Goal: Task Accomplishment & Management: Complete application form

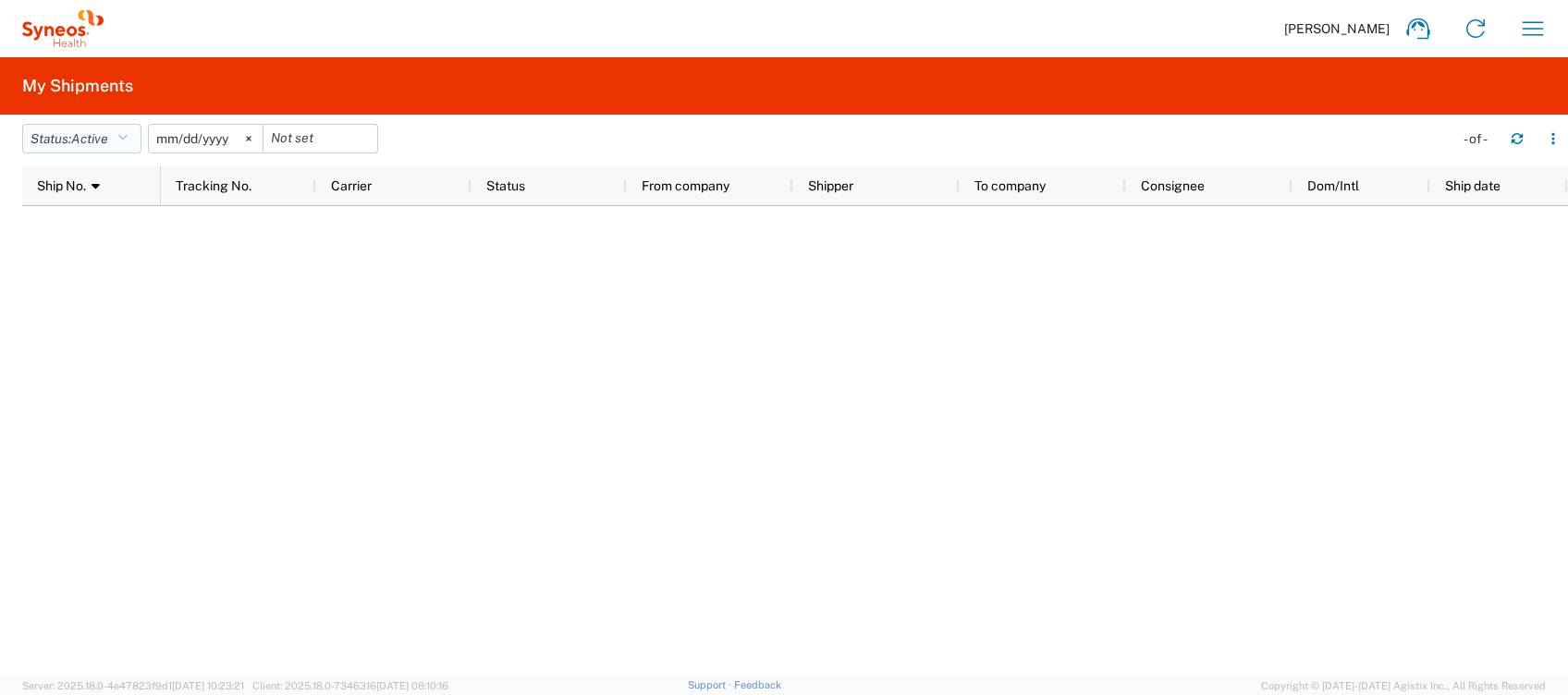
click at [127, 141] on icon "button" at bounding box center [122, 138] width 10 height 13
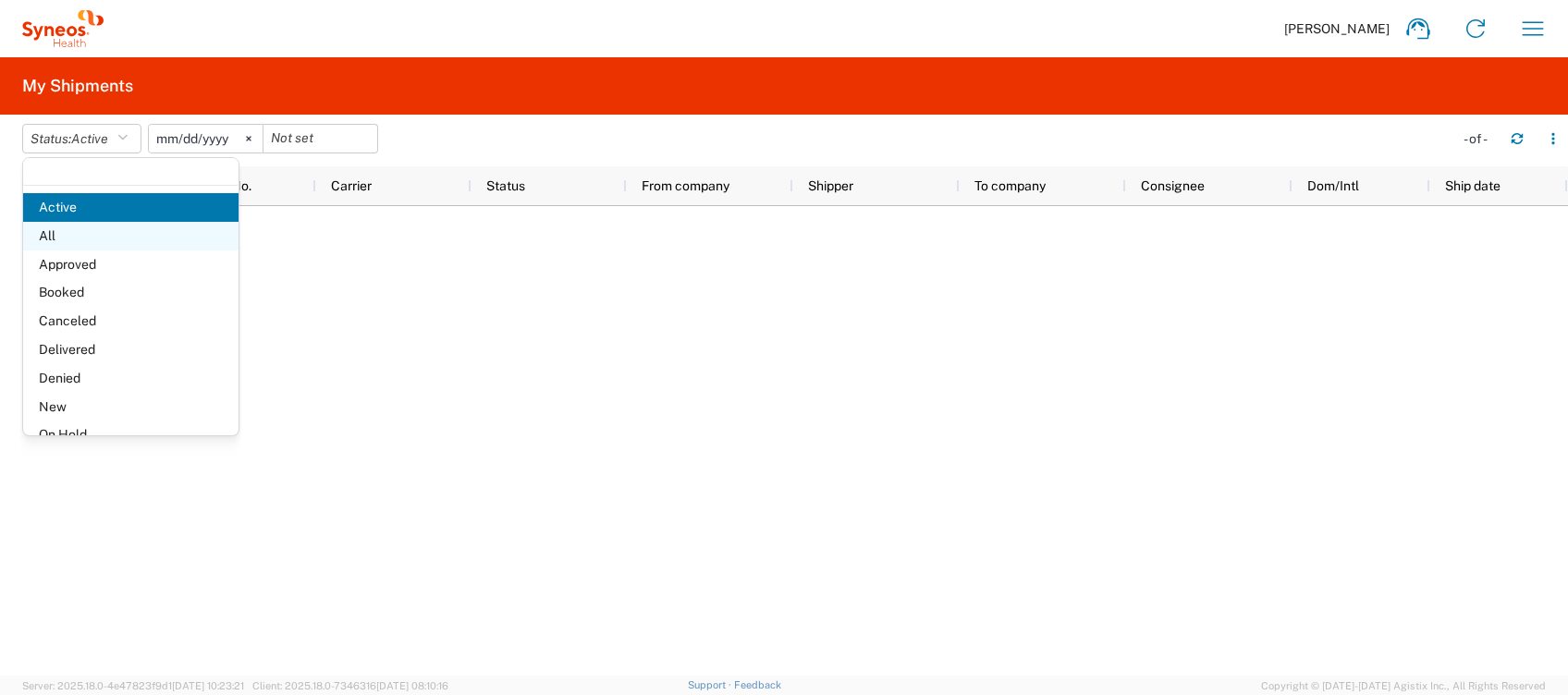
click at [65, 236] on span "All" at bounding box center [131, 235] width 216 height 28
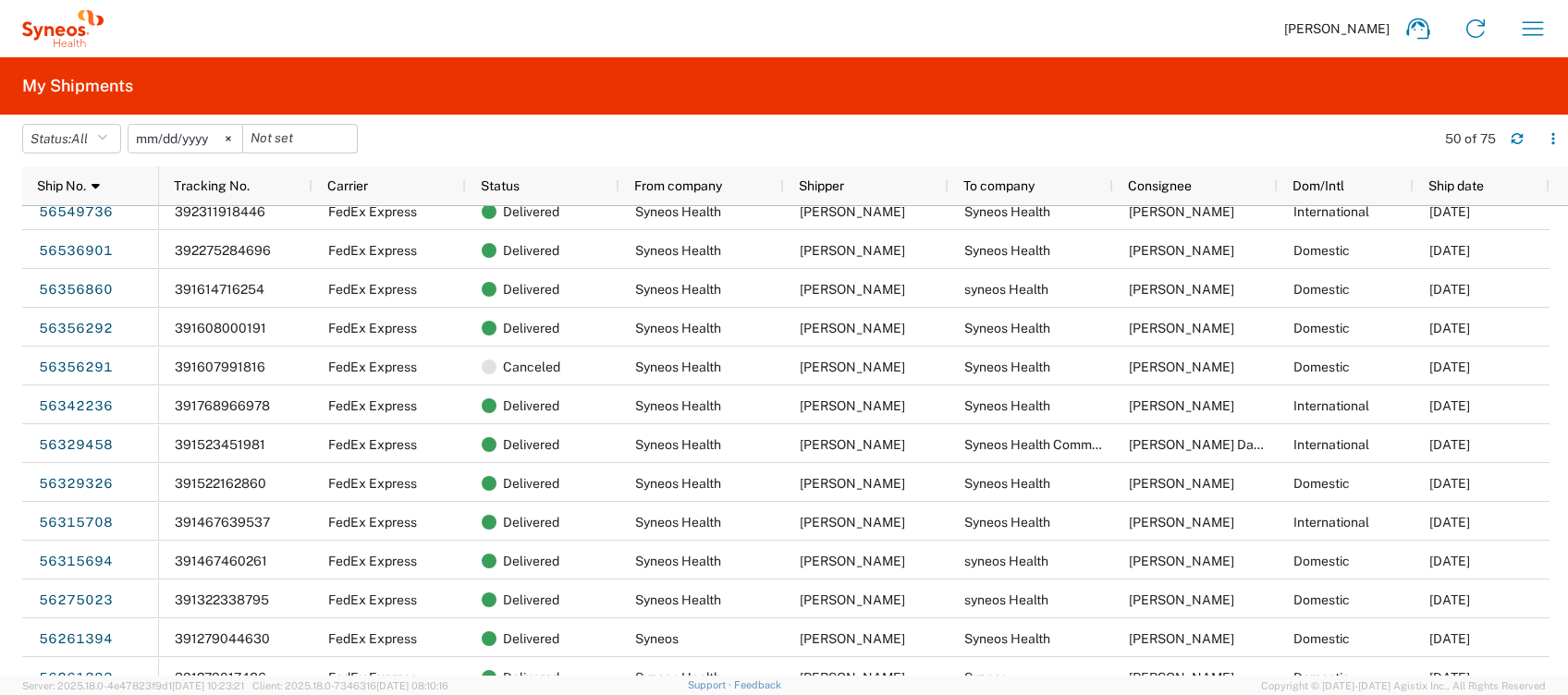
scroll to position [1233, 0]
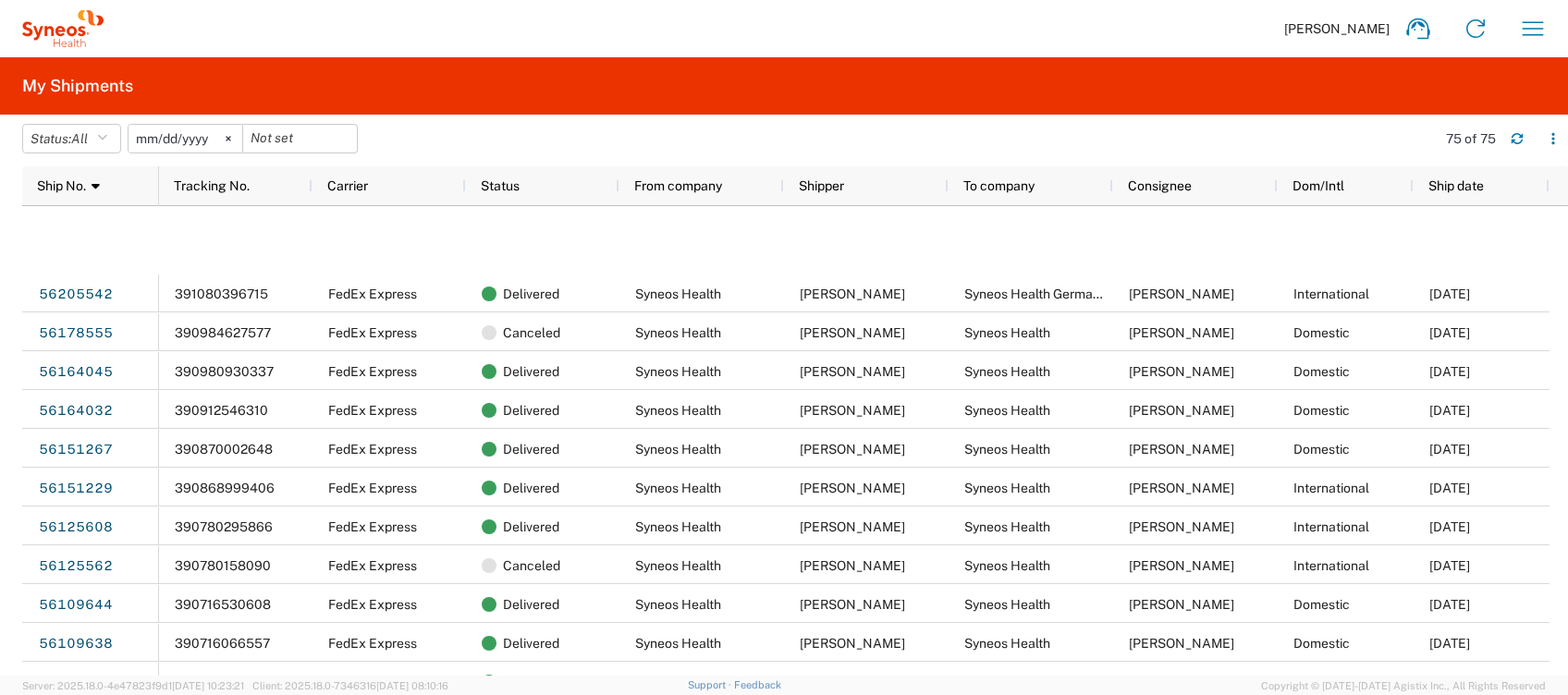
scroll to position [2095, 0]
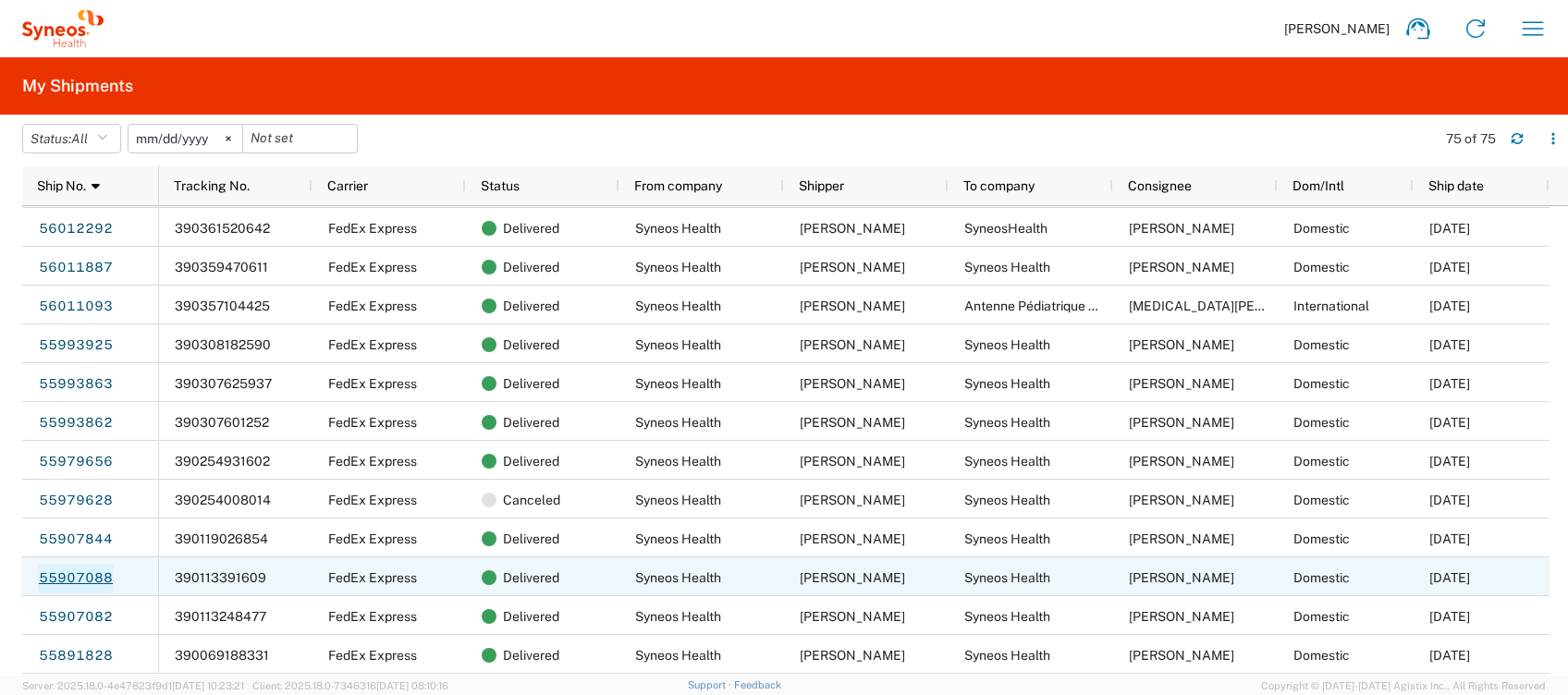
click at [89, 570] on link "55907088" at bounding box center [76, 578] width 76 height 29
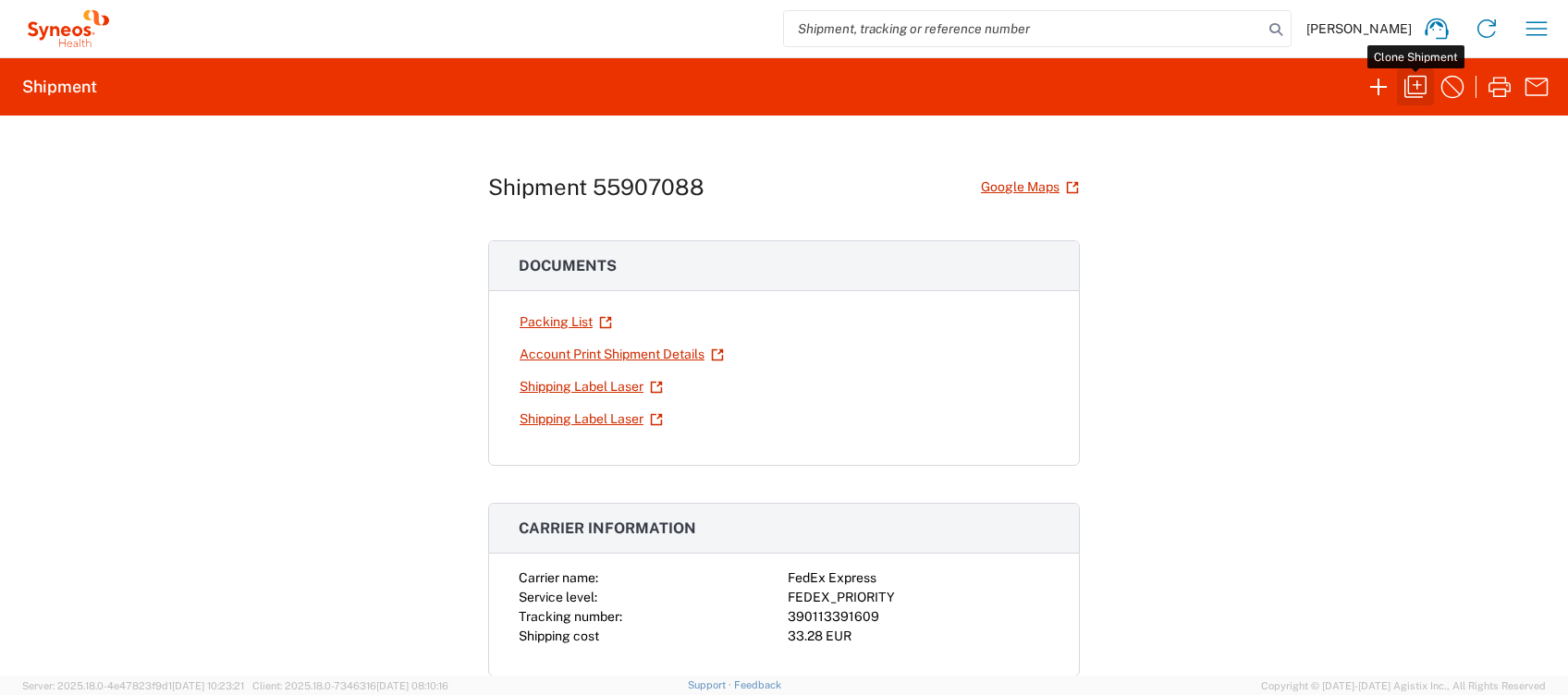
click at [1419, 86] on icon "button" at bounding box center [1415, 87] width 29 height 29
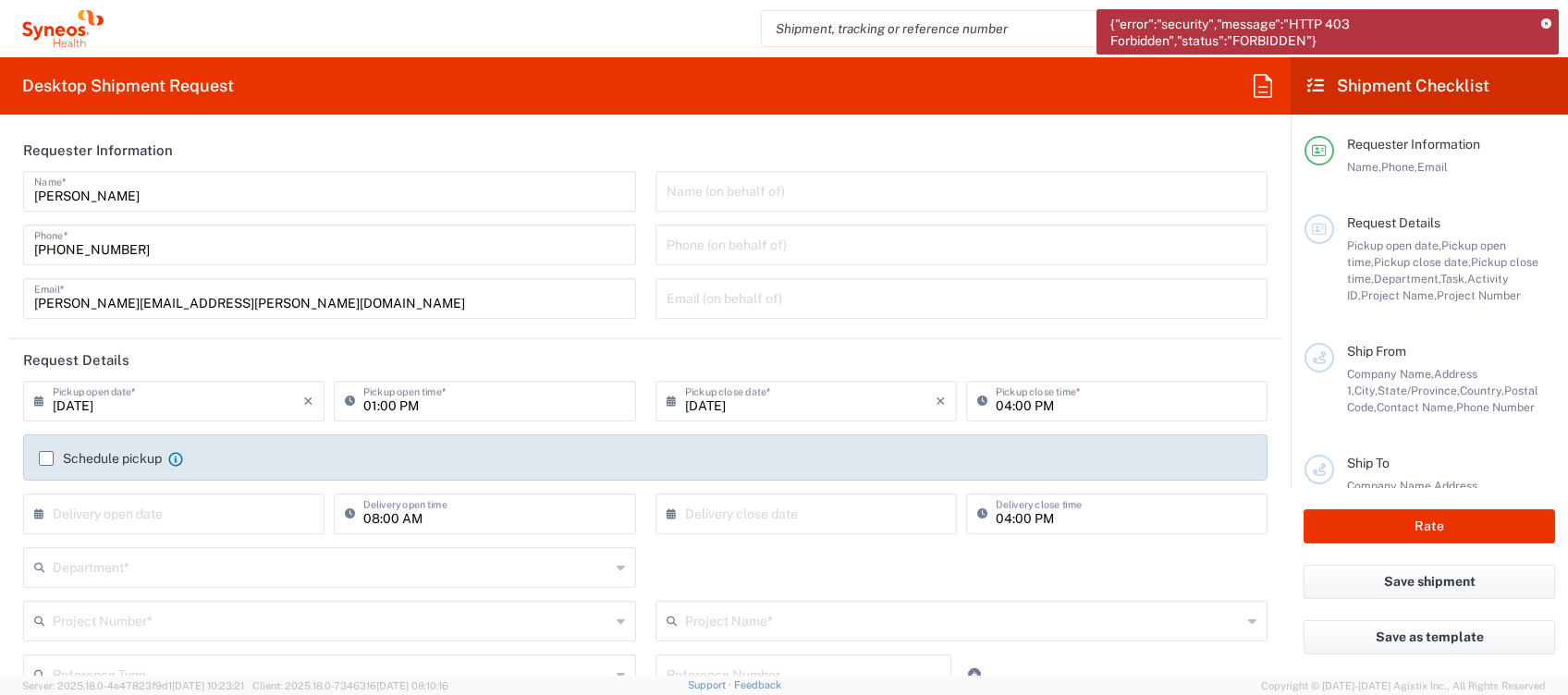
drag, startPoint x: 1547, startPoint y: 20, endPoint x: 669, endPoint y: 428, distance: 968.2
click at [1548, 20] on icon at bounding box center [1546, 24] width 10 height 10
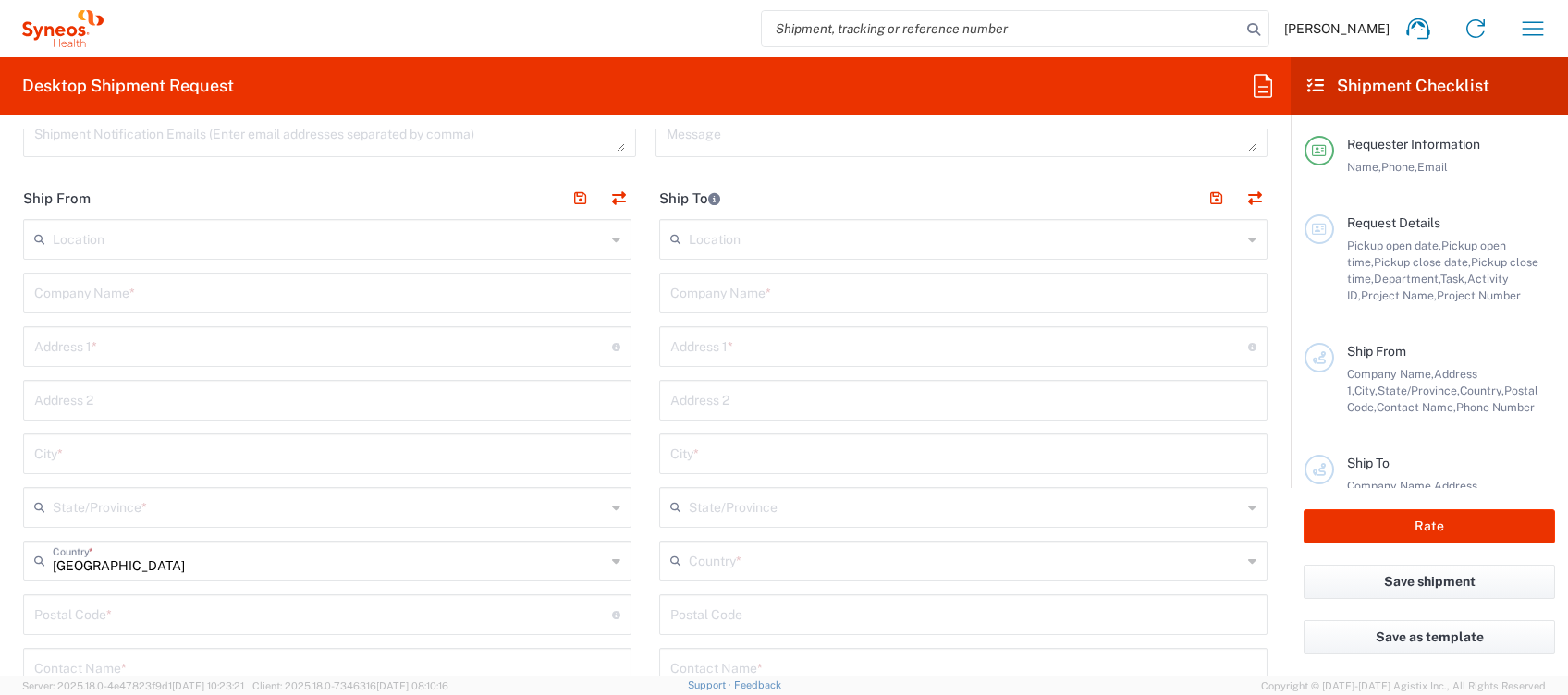
scroll to position [493, 0]
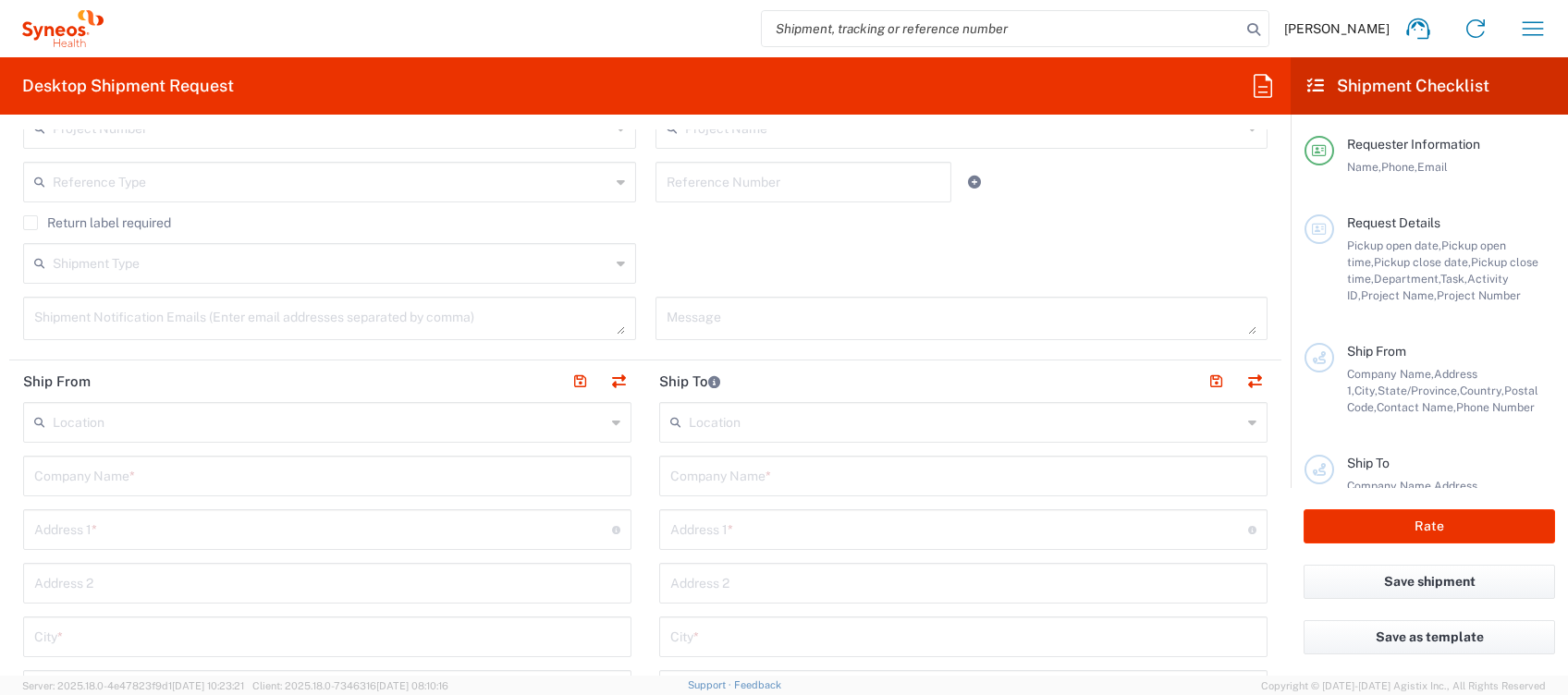
click at [745, 481] on input "text" at bounding box center [962, 474] width 586 height 32
drag, startPoint x: 773, startPoint y: 425, endPoint x: 832, endPoint y: 320, distance: 120.4
click at [774, 425] on input "text" at bounding box center [964, 421] width 553 height 32
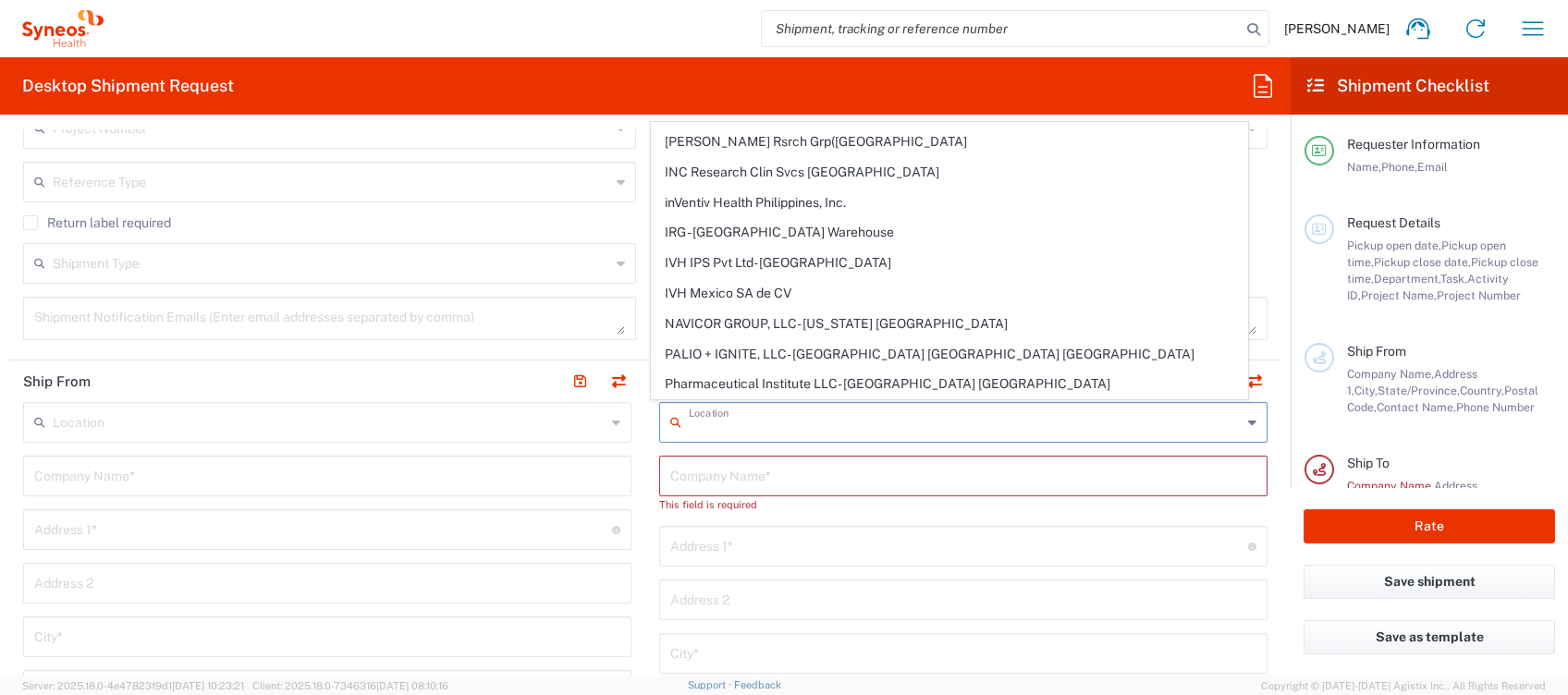
scroll to position [0, 0]
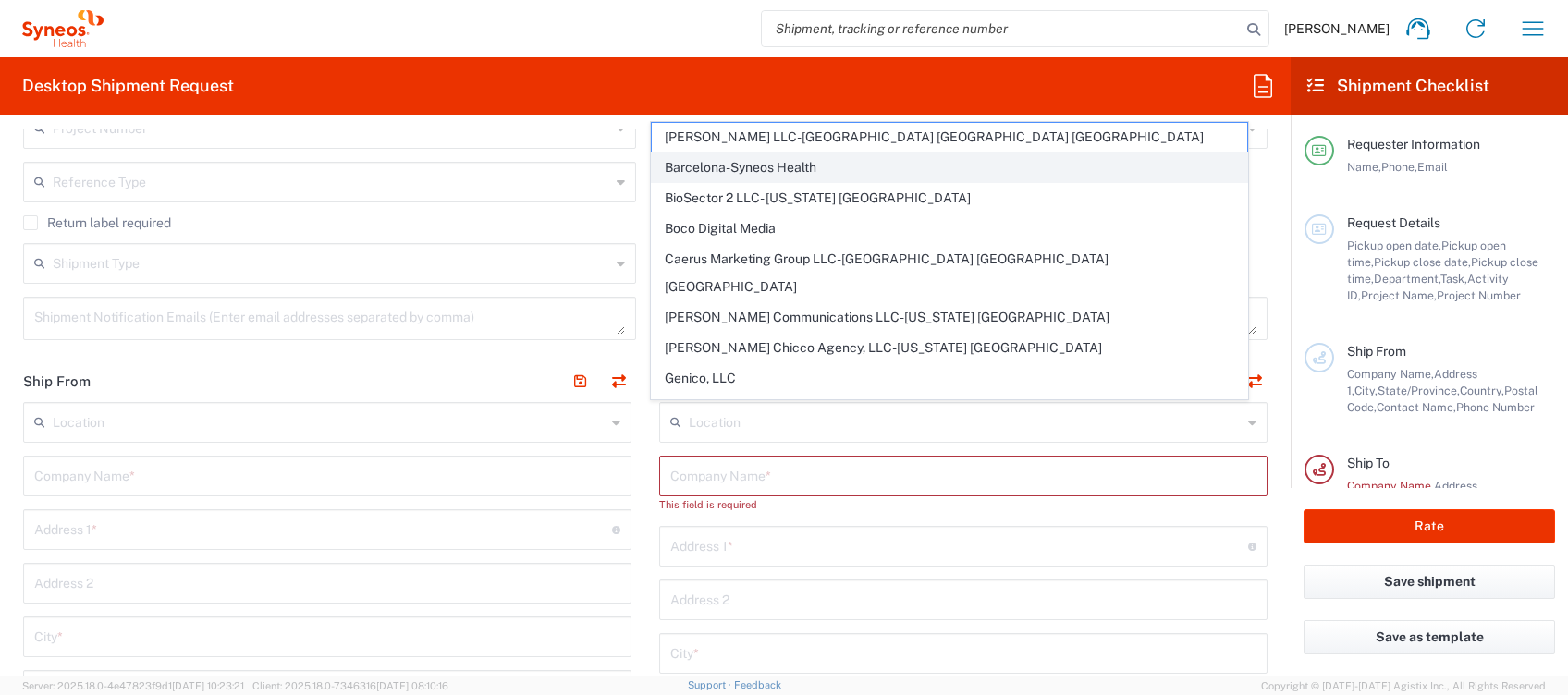
click at [790, 168] on span "Barcelona-Syneos Health" at bounding box center [949, 167] width 595 height 28
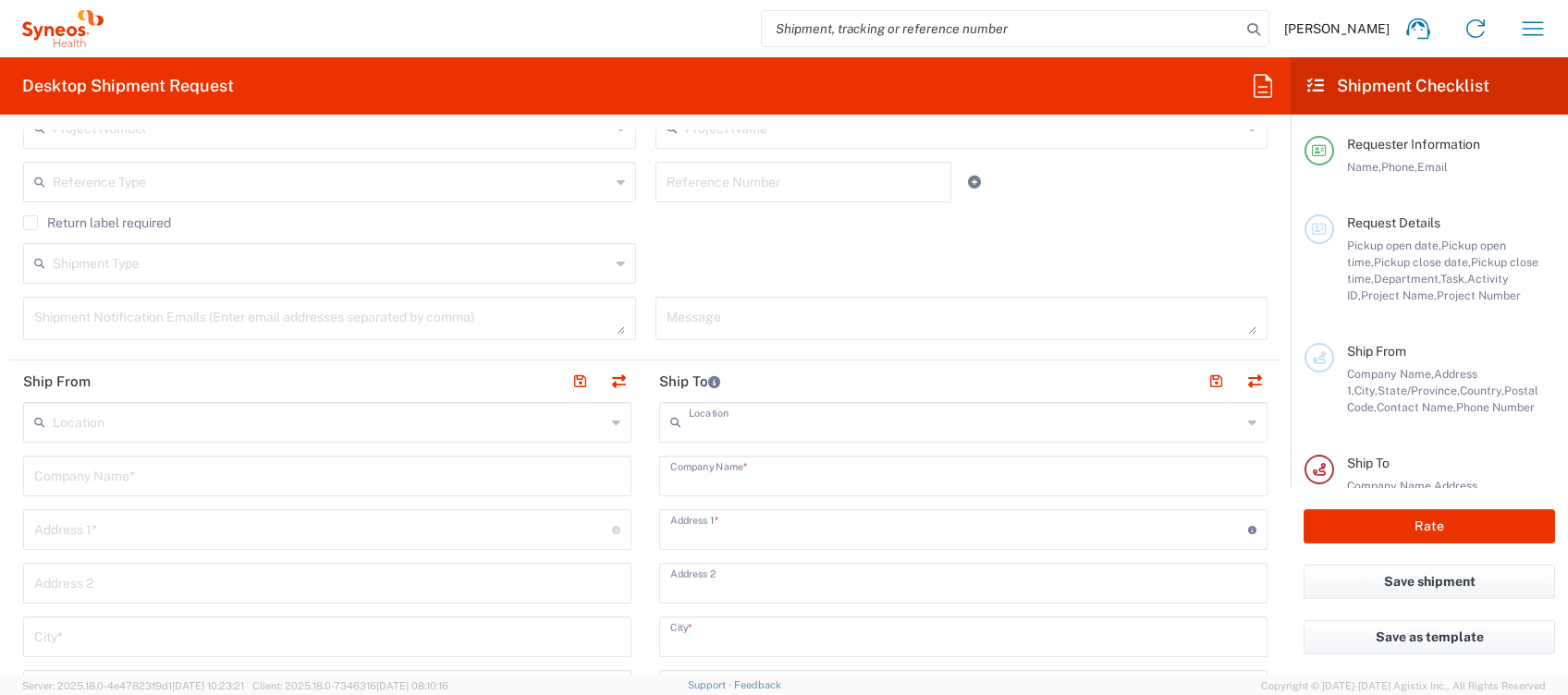
type input "Barcelona-Syneos Health"
type input "Syneos Health"
type input "[STREET_ADDRESS]"
type input "Floor 3"
type input "[GEOGRAPHIC_DATA]"
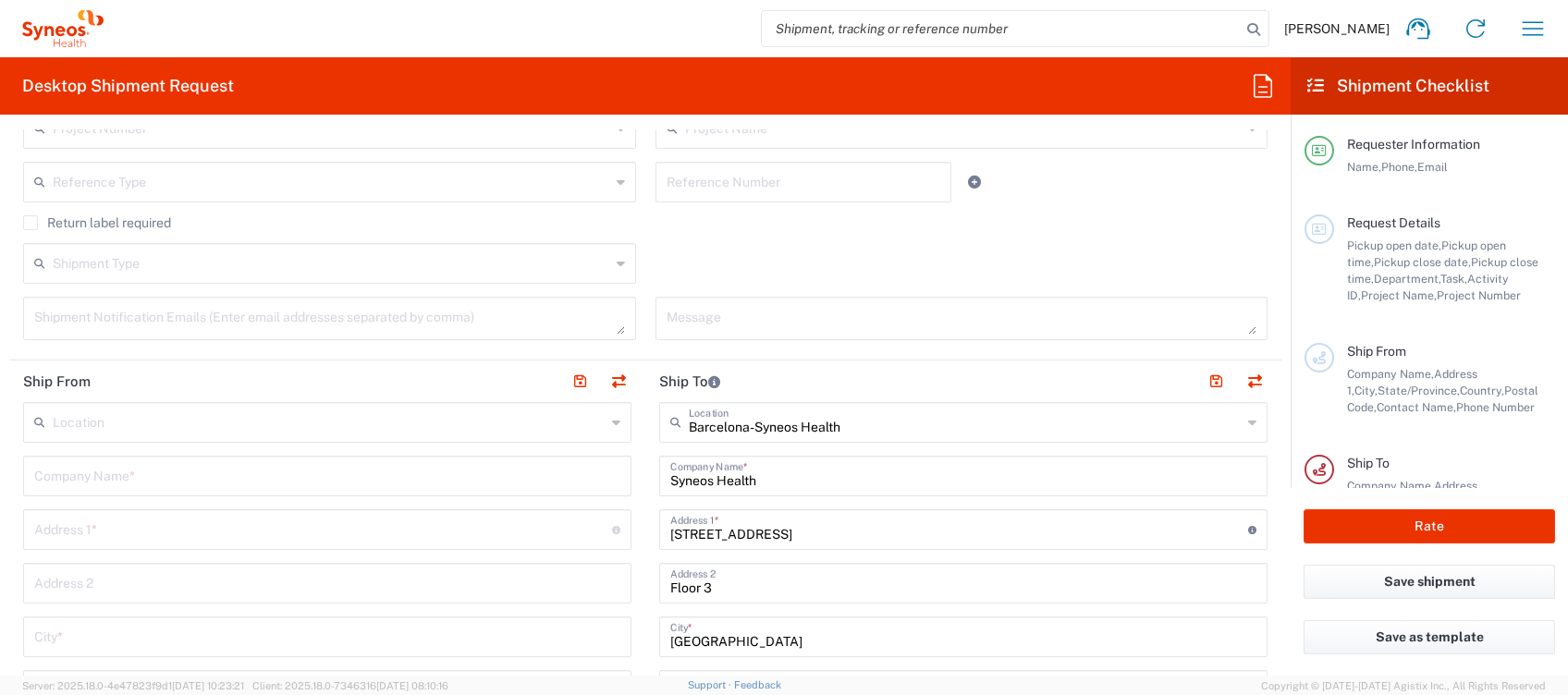
type input "[GEOGRAPHIC_DATA]"
type input "08029"
type input "Sender/Shipper"
type input "Delivery Duty Paid"
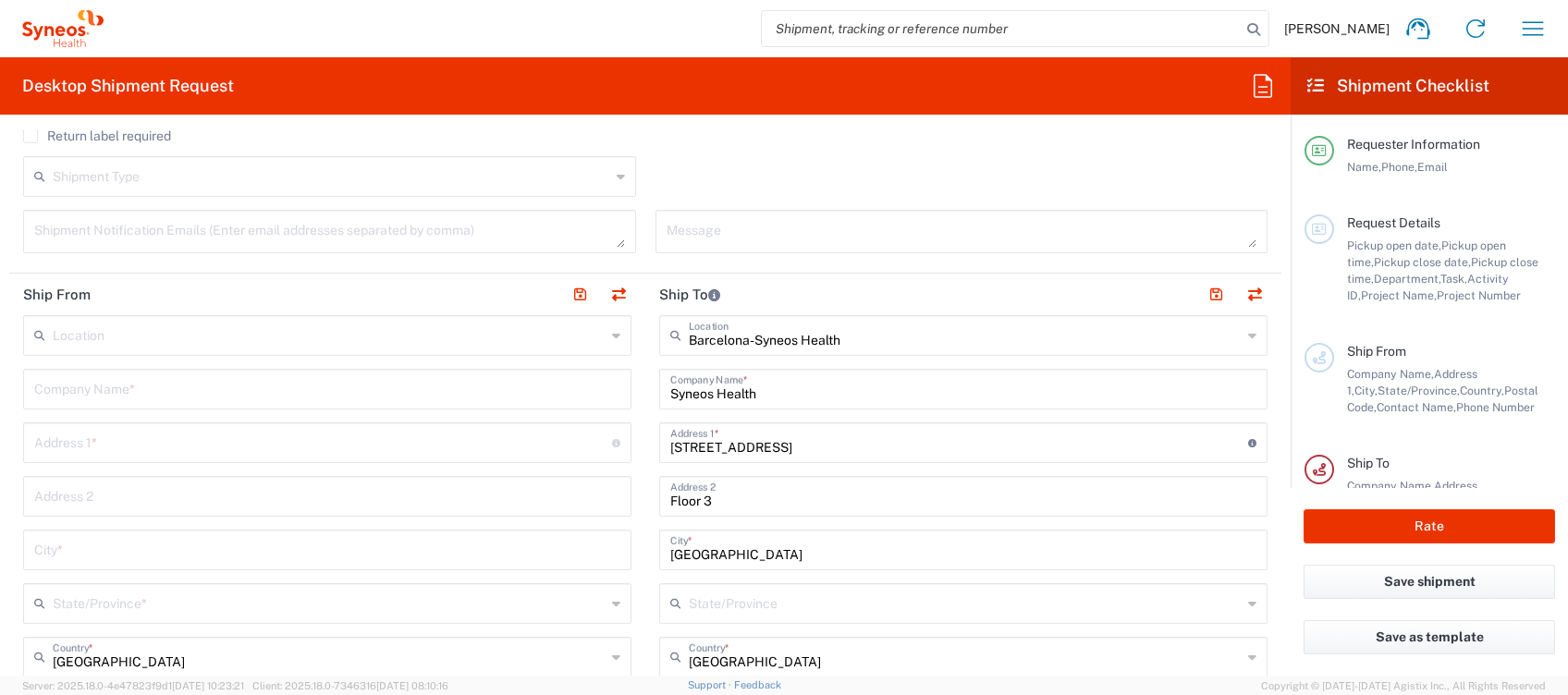
scroll to position [740, 0]
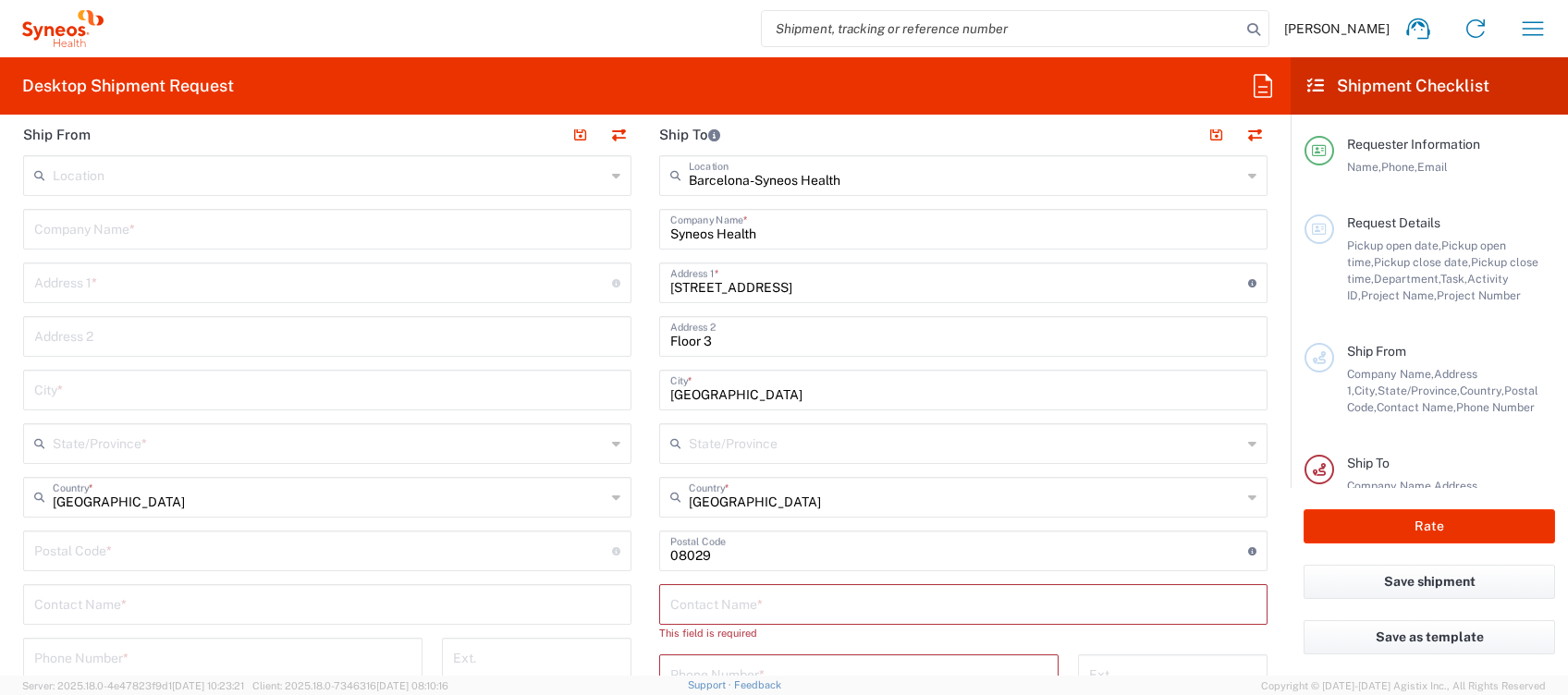
click at [122, 235] on input "text" at bounding box center [327, 227] width 586 height 32
drag, startPoint x: 1546, startPoint y: 24, endPoint x: 1544, endPoint y: 34, distance: 10.2
click at [1547, 26] on icon "button" at bounding box center [1533, 28] width 29 height 29
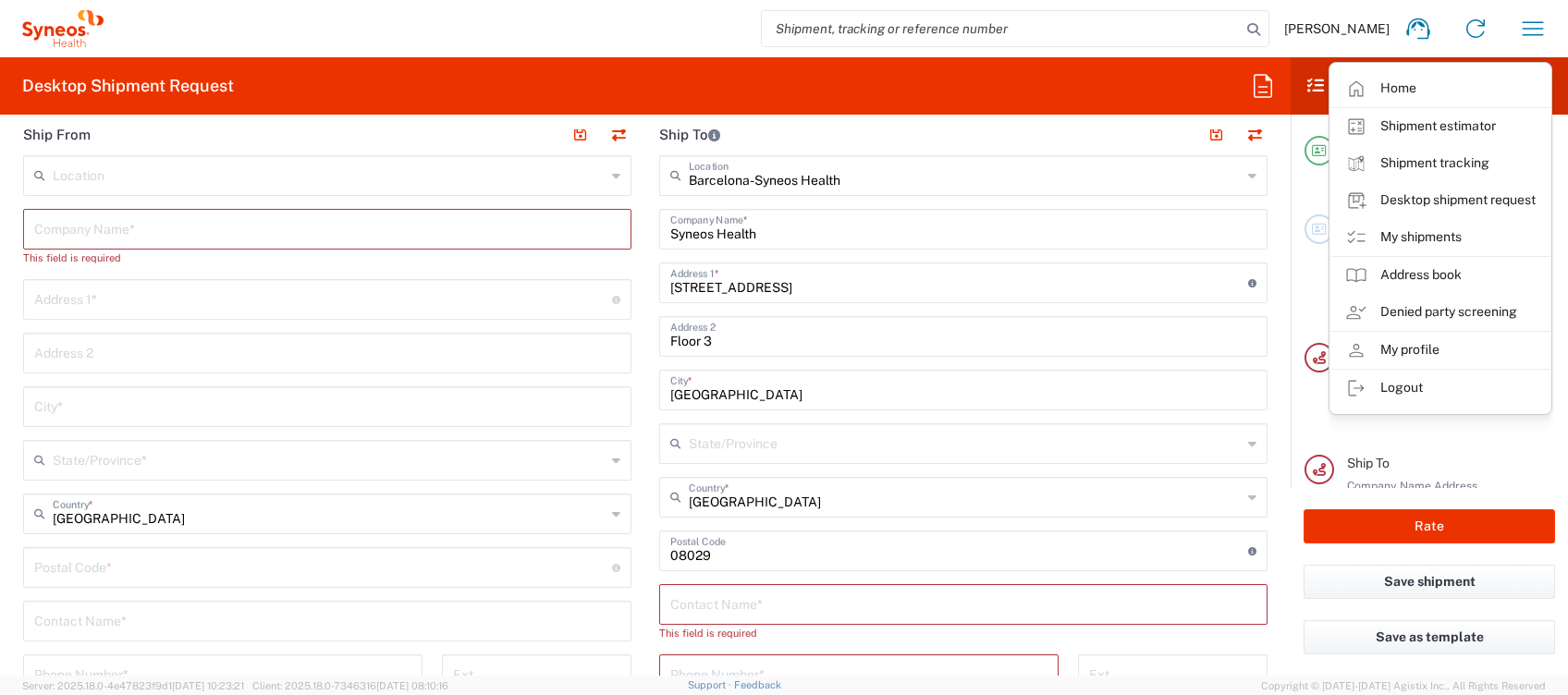
click at [1420, 385] on link "Logout" at bounding box center [1440, 388] width 220 height 37
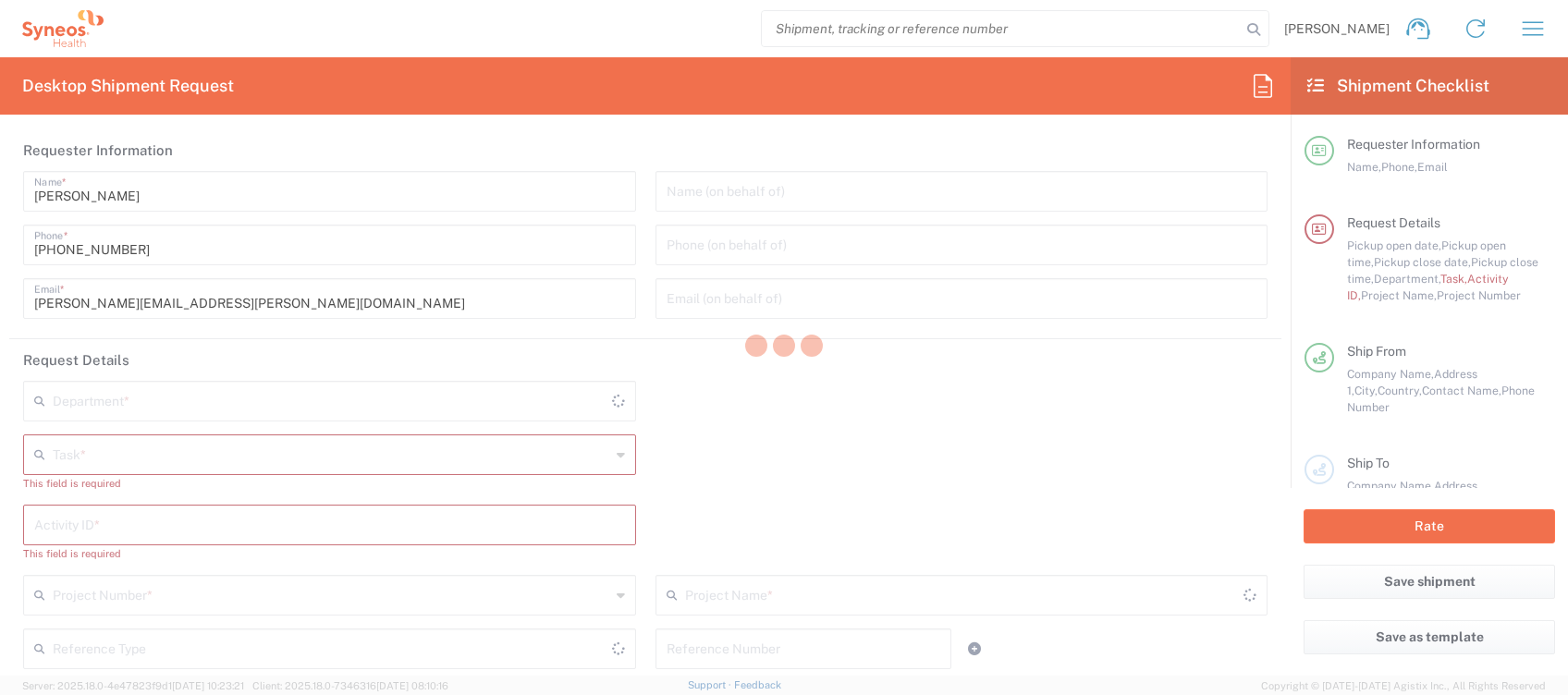
type input "Syneos Health Clinical [GEOGRAPHIC_DATA]"
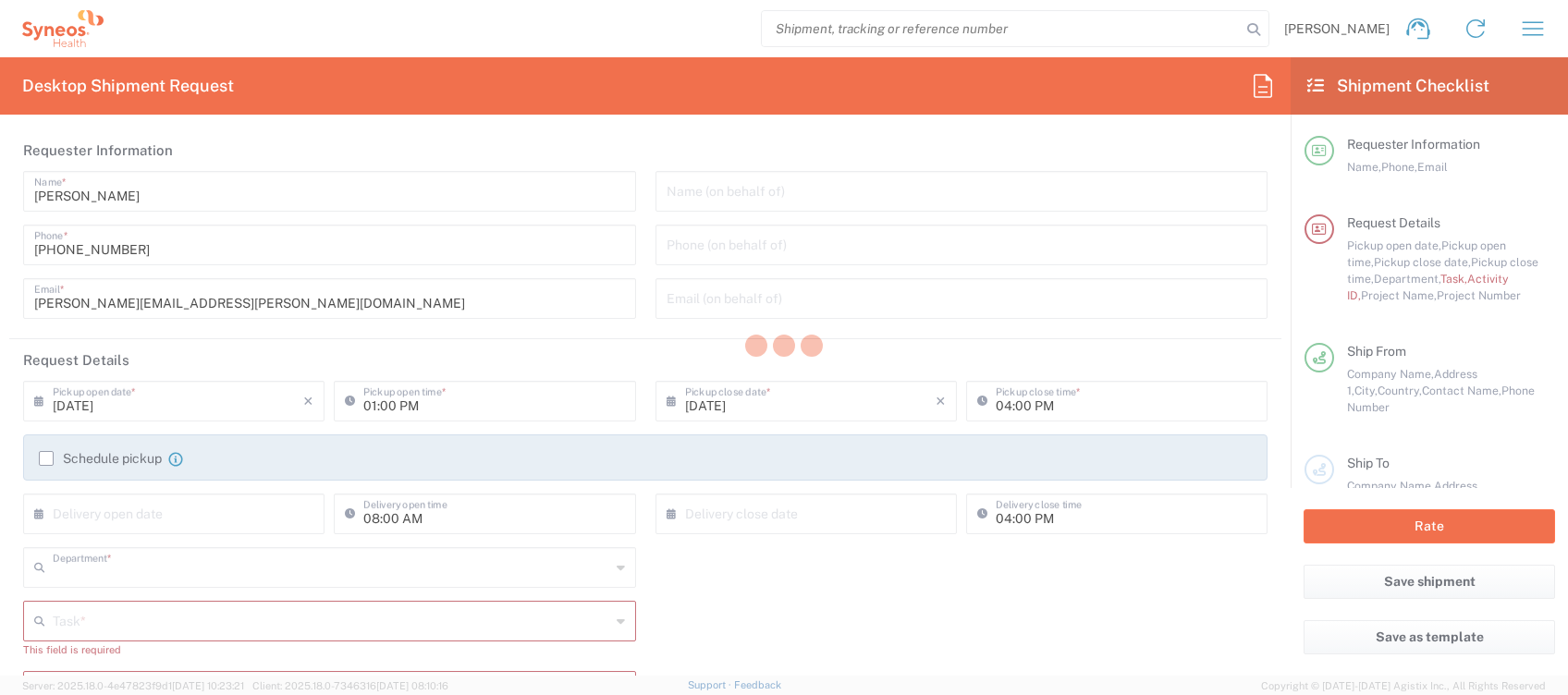
type input "4510"
type input "[GEOGRAPHIC_DATA]"
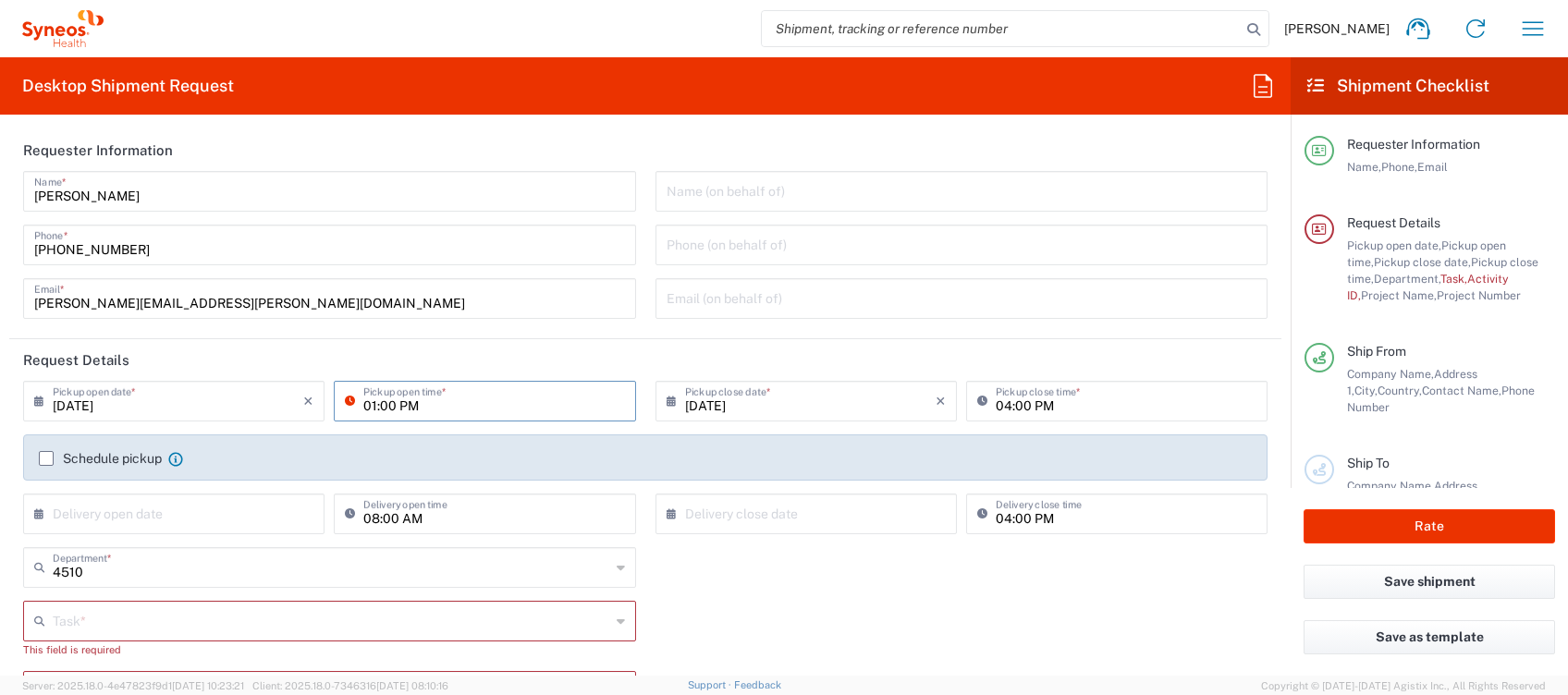
click at [387, 407] on input "01:00 PM" at bounding box center [494, 400] width 261 height 32
type input "02:00 PM"
click at [137, 455] on label "Schedule pickup" at bounding box center [100, 458] width 122 height 15
click at [47, 459] on input "Schedule pickup" at bounding box center [47, 459] width 0 height 0
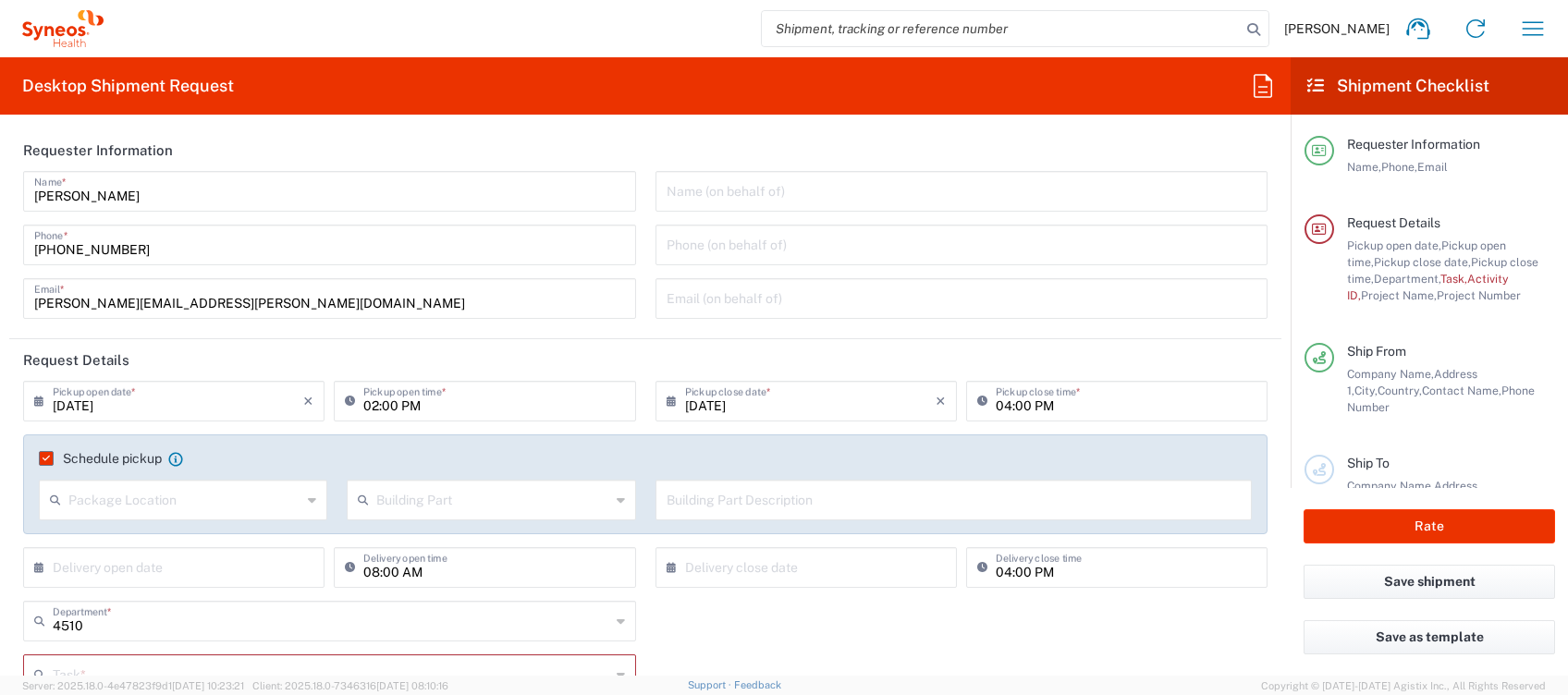
scroll to position [122, 0]
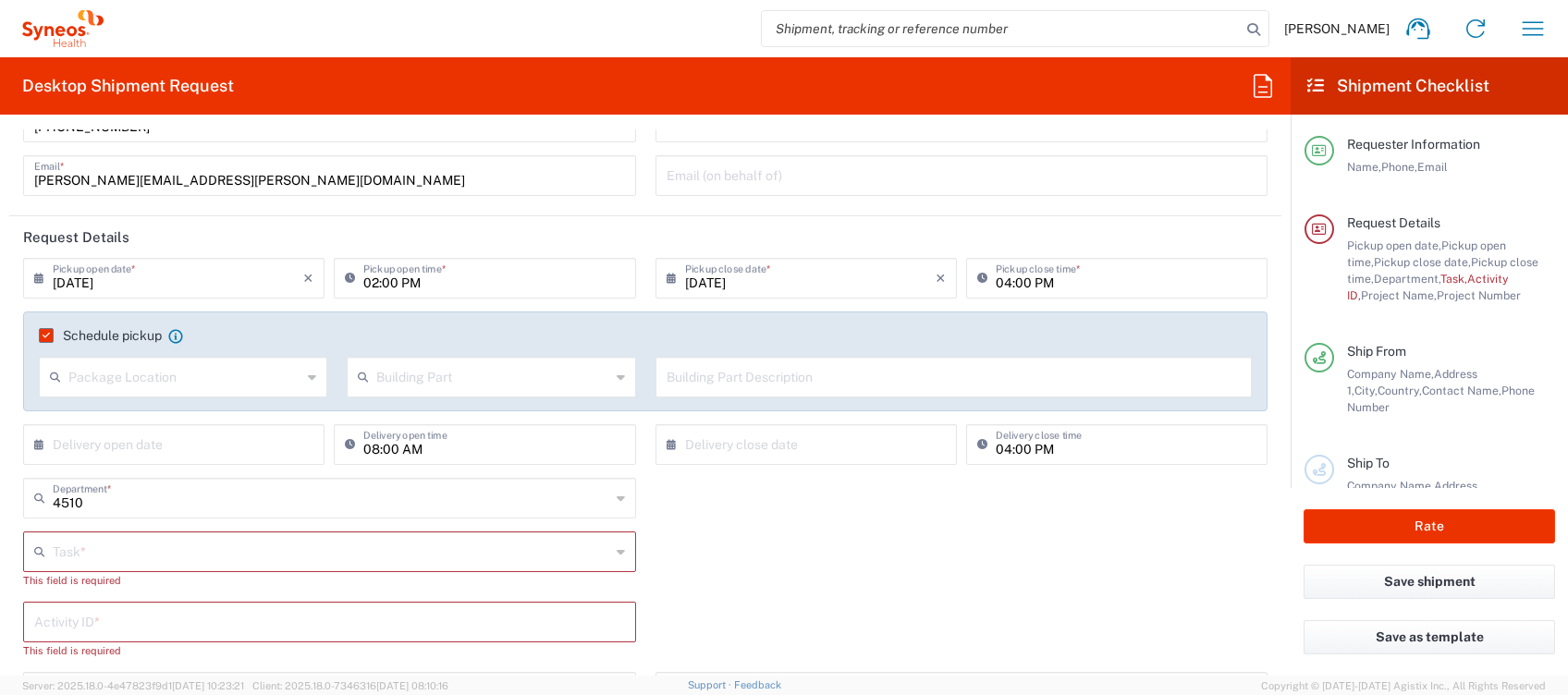
click at [192, 547] on input "text" at bounding box center [331, 550] width 557 height 32
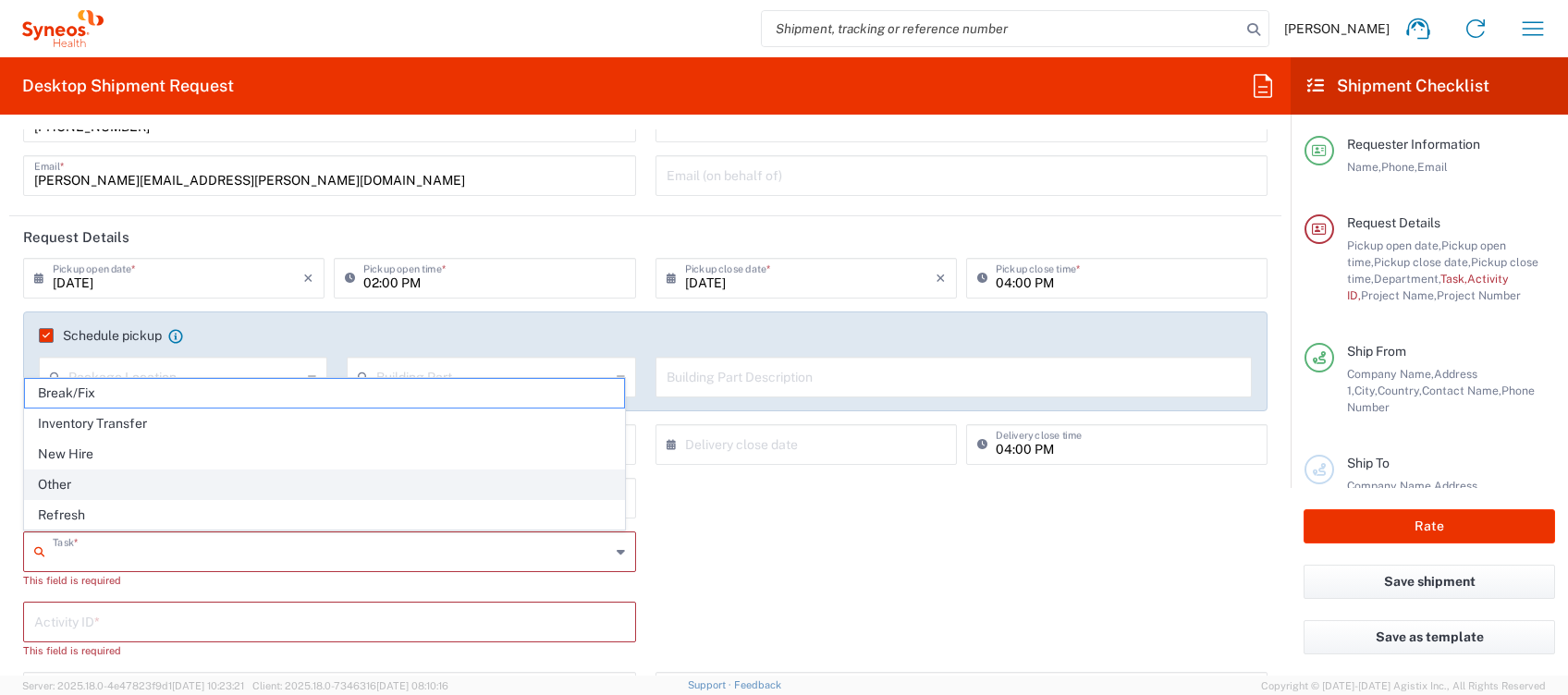
click at [119, 488] on span "Other" at bounding box center [325, 484] width 599 height 28
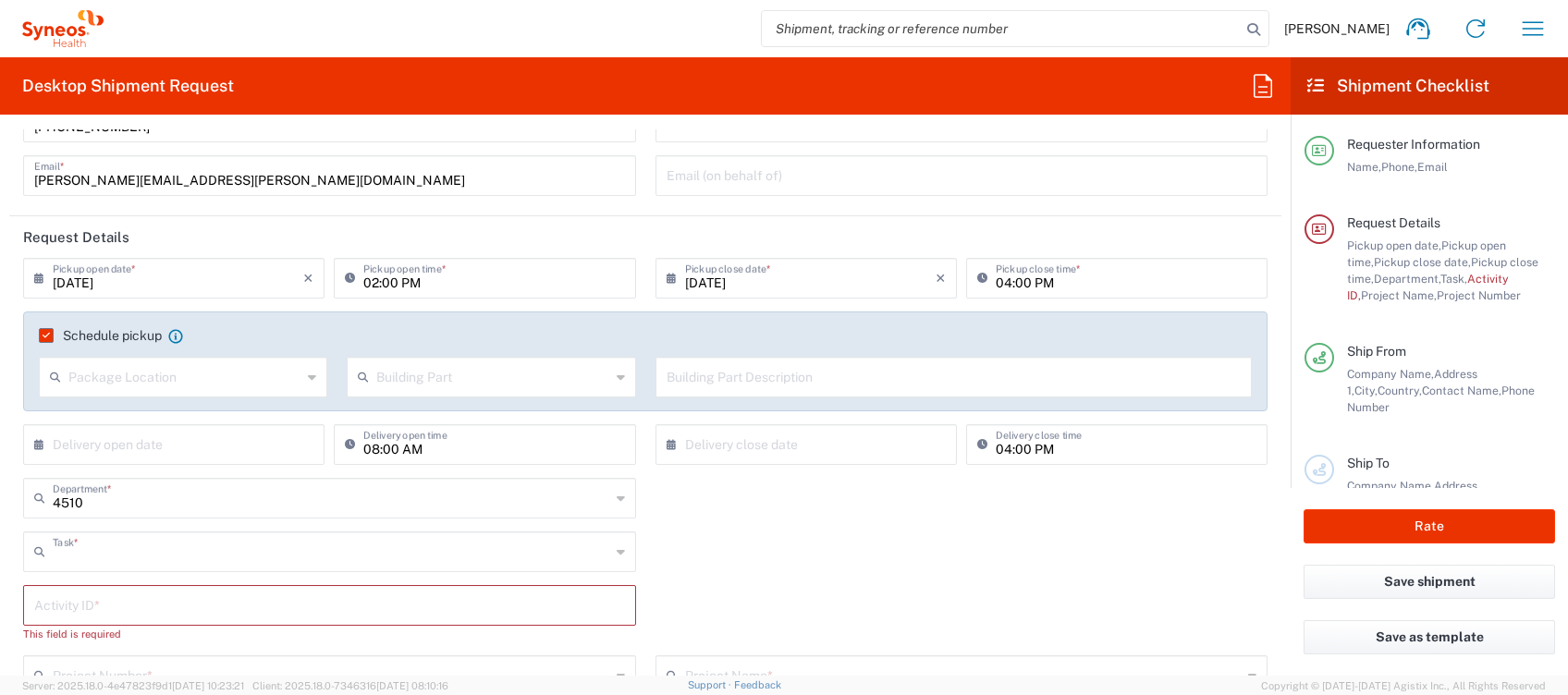
type input "Other"
click at [147, 610] on input "text" at bounding box center [330, 604] width 591 height 32
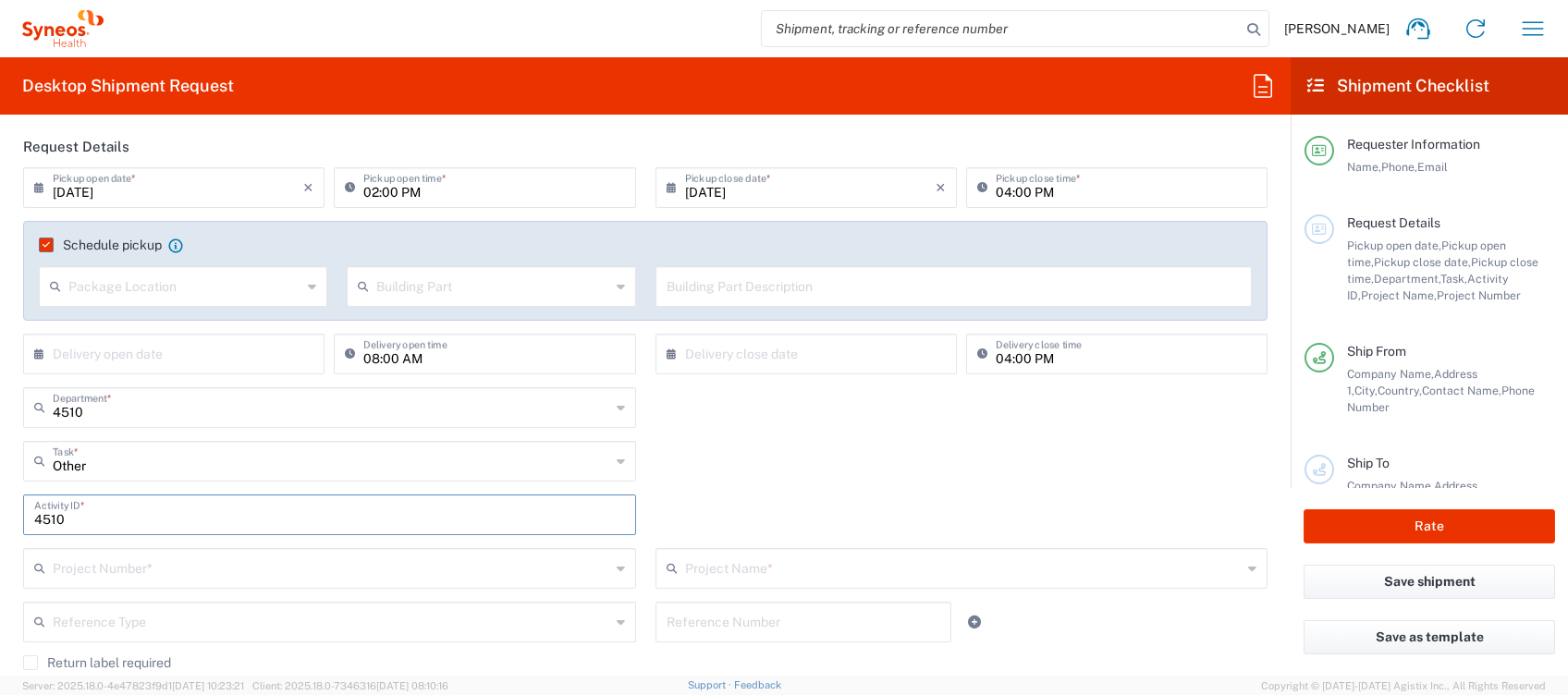
scroll to position [246, 0]
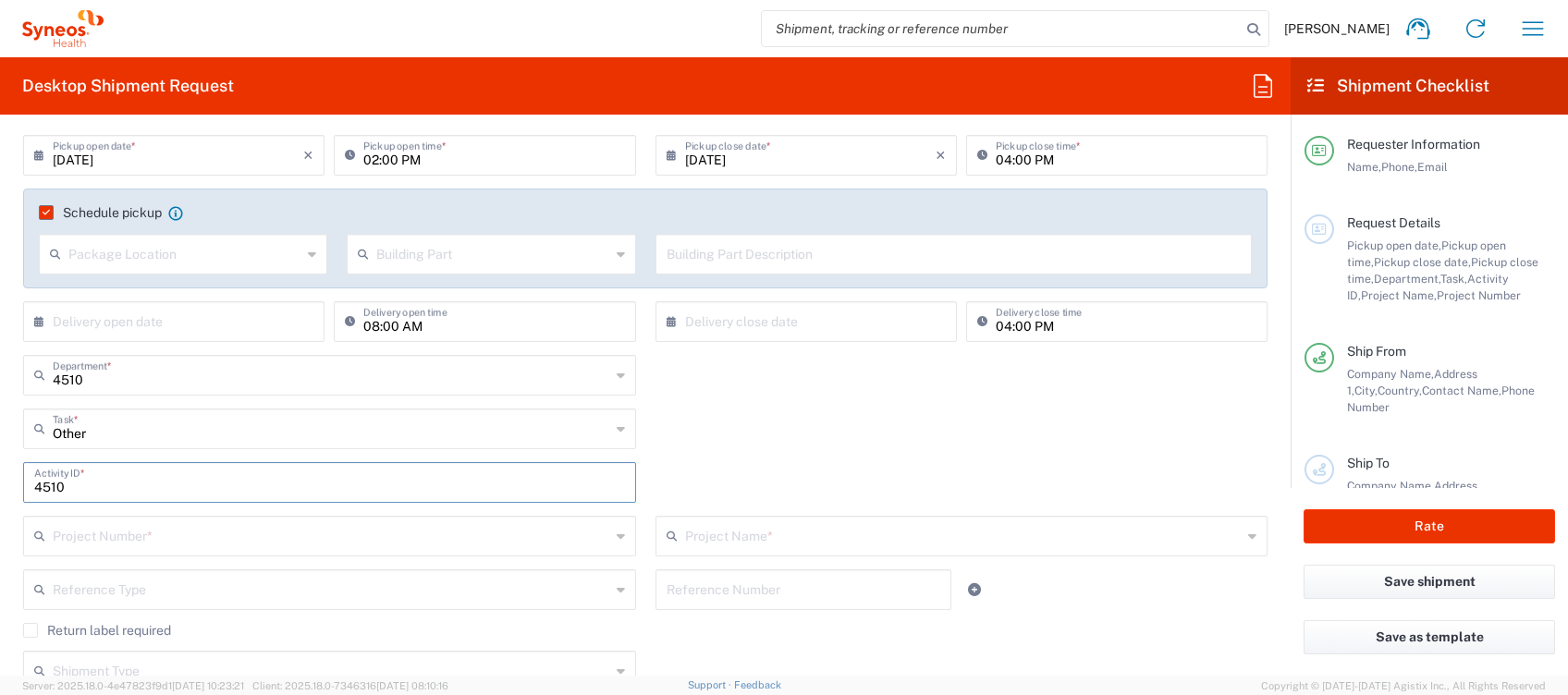
type input "4510"
click at [156, 536] on input "text" at bounding box center [331, 535] width 557 height 32
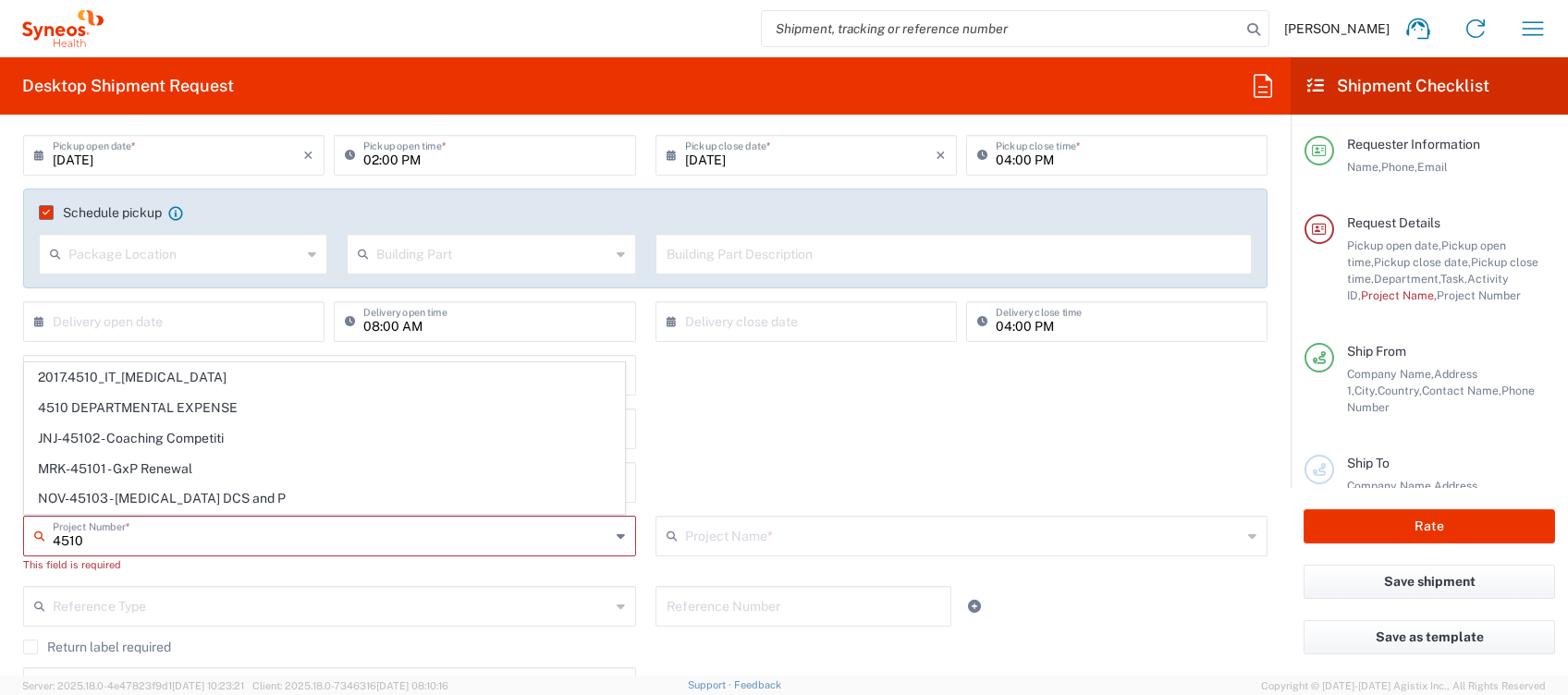
drag, startPoint x: 140, startPoint y: 405, endPoint x: 846, endPoint y: 501, distance: 712.5
click at [141, 405] on span "4510 DEPARTMENTAL EXPENSE" at bounding box center [325, 407] width 599 height 28
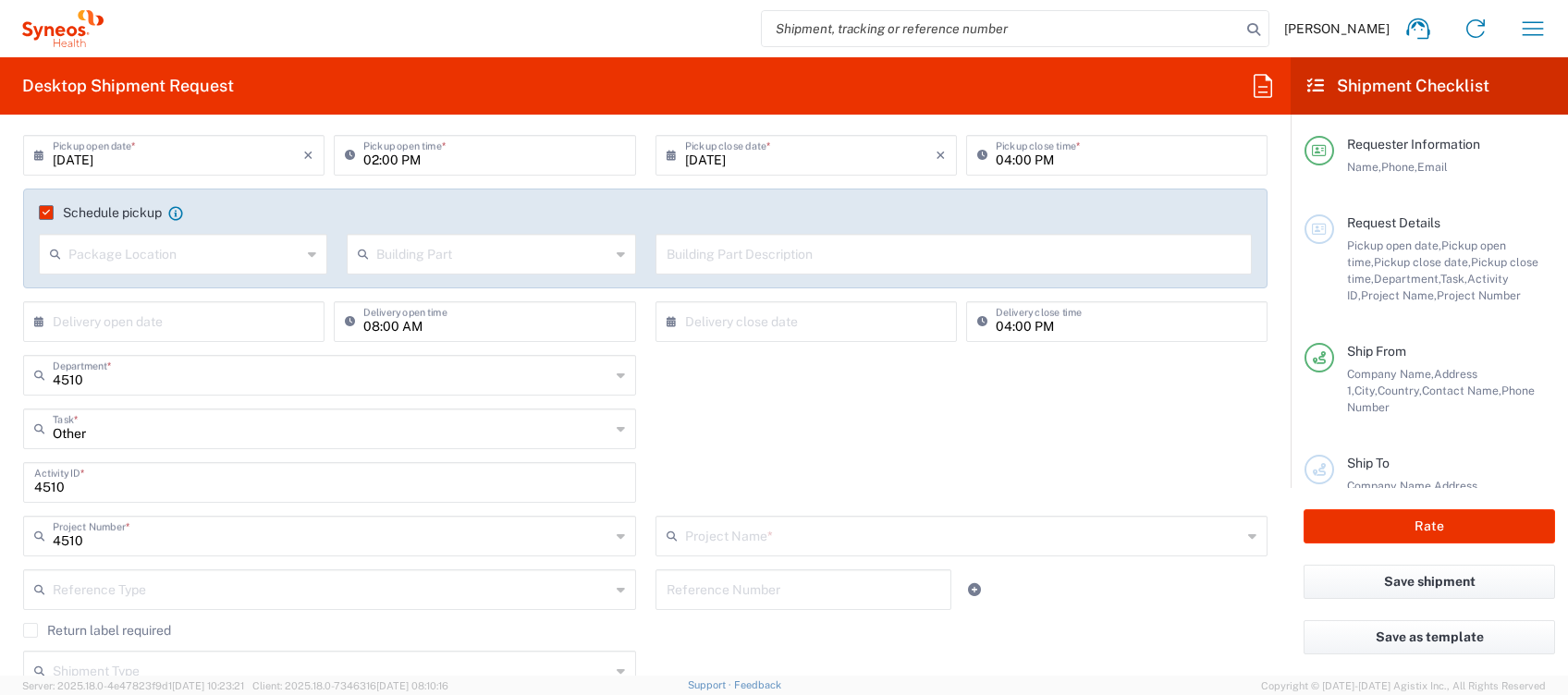
type input "4510 DEPARTMENTAL EXPENSE"
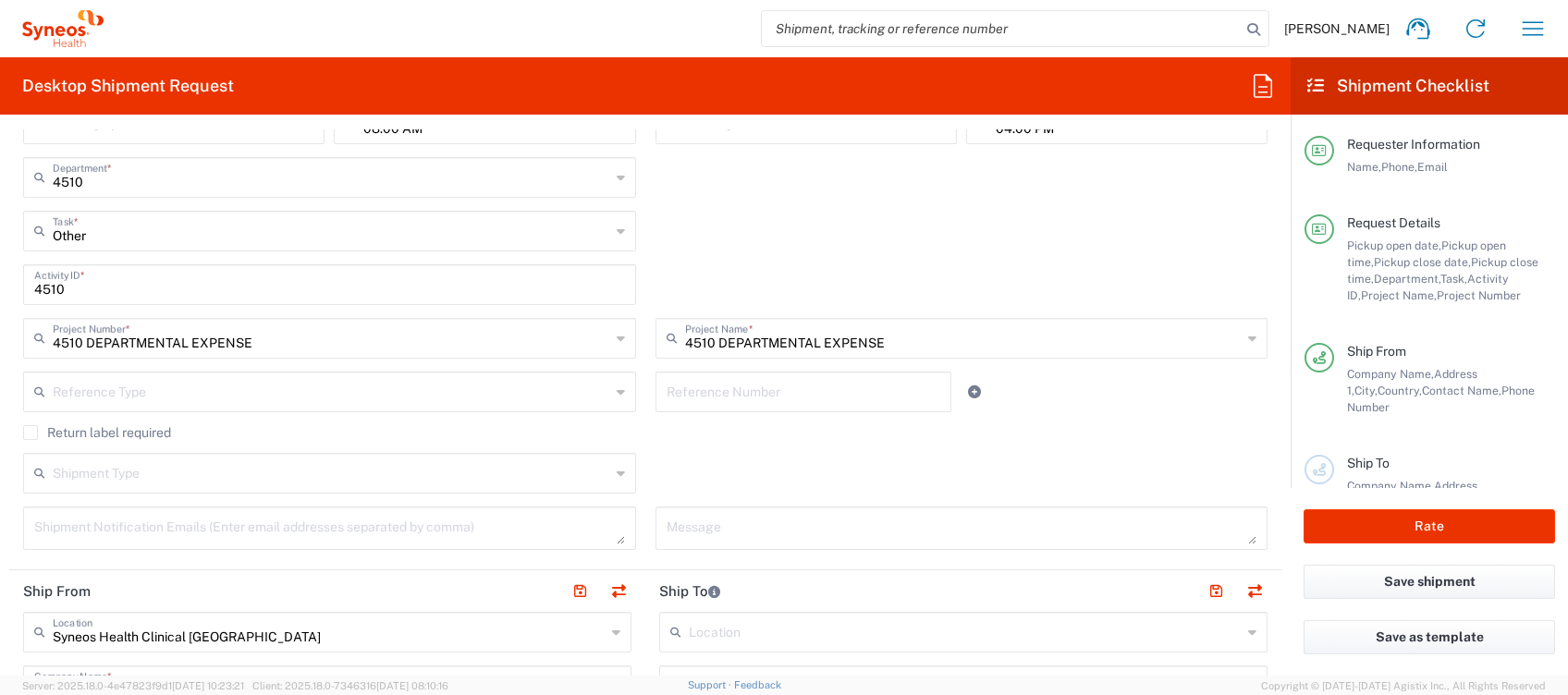
scroll to position [615, 0]
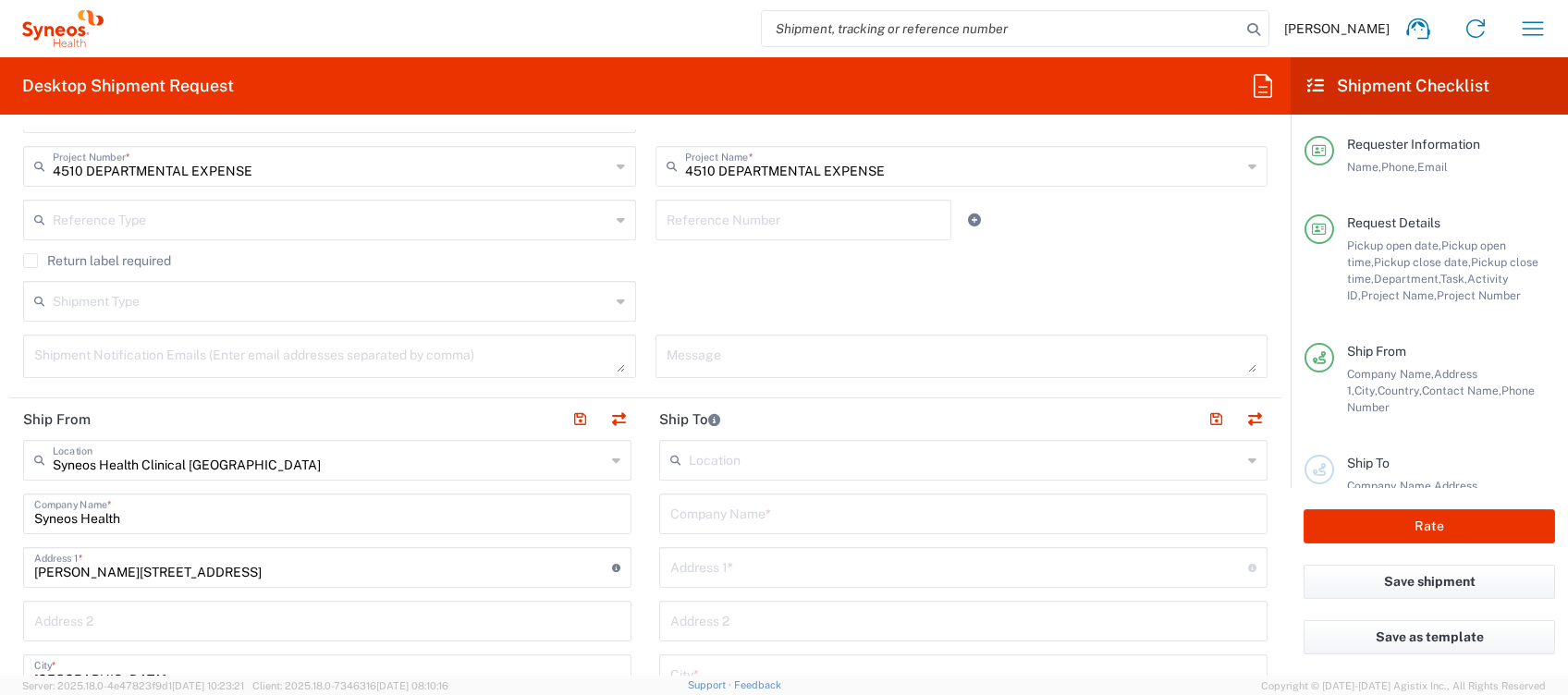
click at [743, 463] on input "text" at bounding box center [964, 459] width 553 height 32
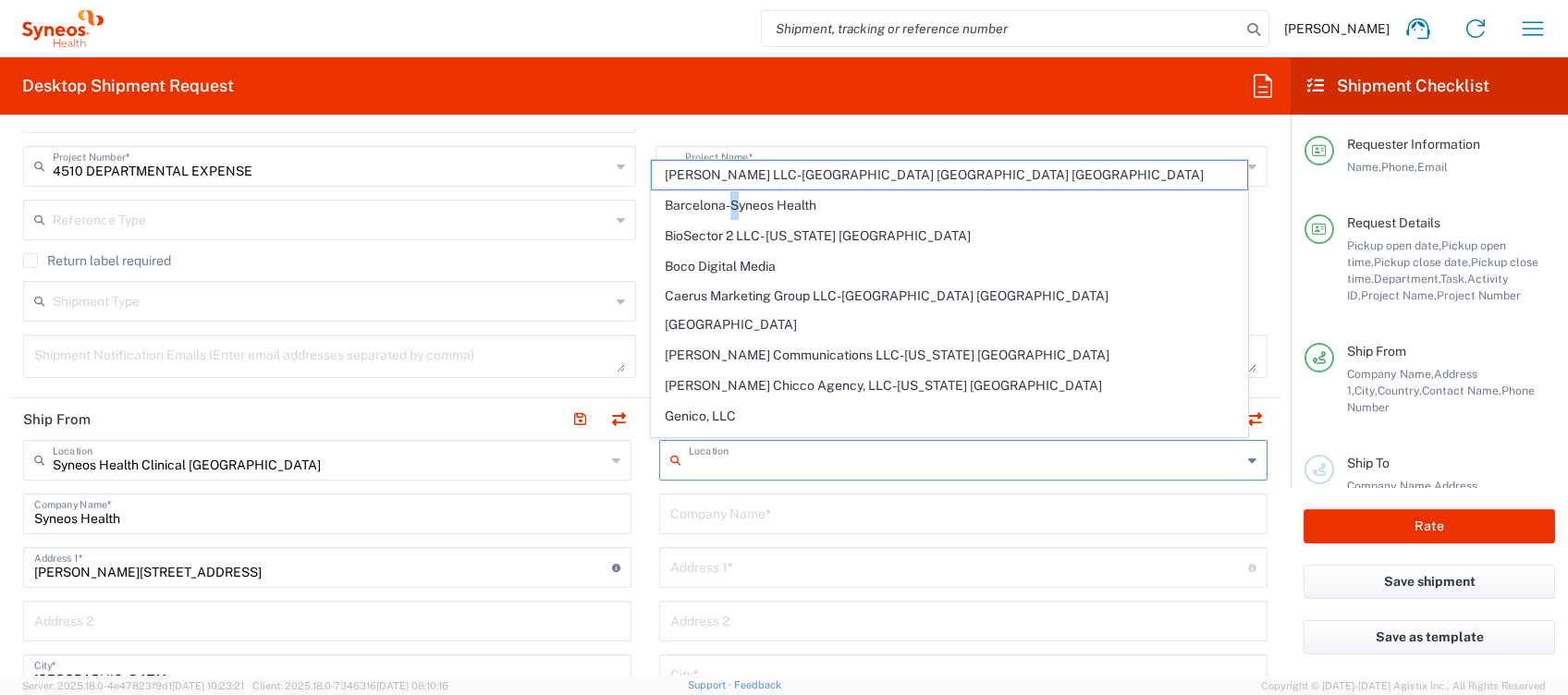
drag, startPoint x: 733, startPoint y: 199, endPoint x: 786, endPoint y: 548, distance: 353.0
click at [734, 199] on span "Barcelona-Syneos Health" at bounding box center [949, 205] width 595 height 28
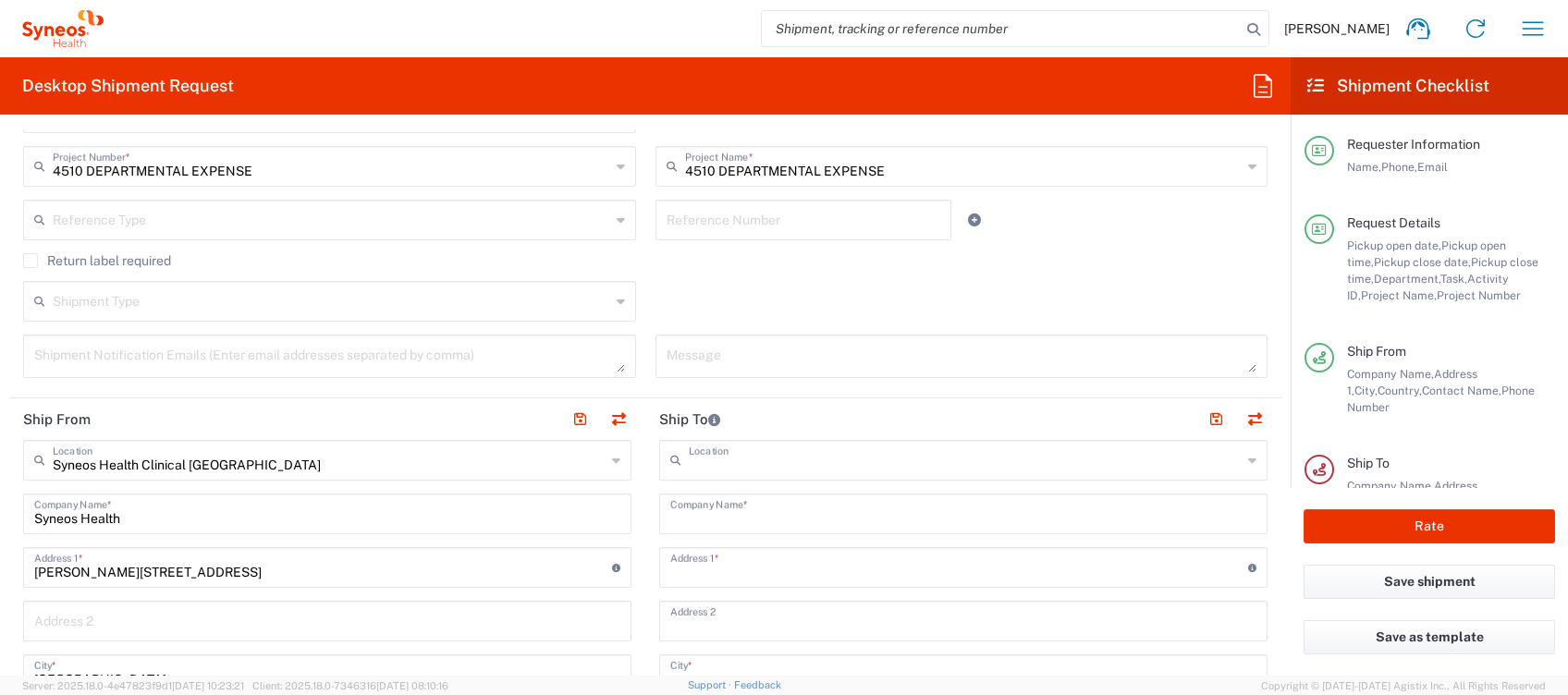
type input "Barcelona-Syneos Health"
type input "Syneos Health"
type input "[STREET_ADDRESS]"
type input "Floor 3"
type input "[GEOGRAPHIC_DATA]"
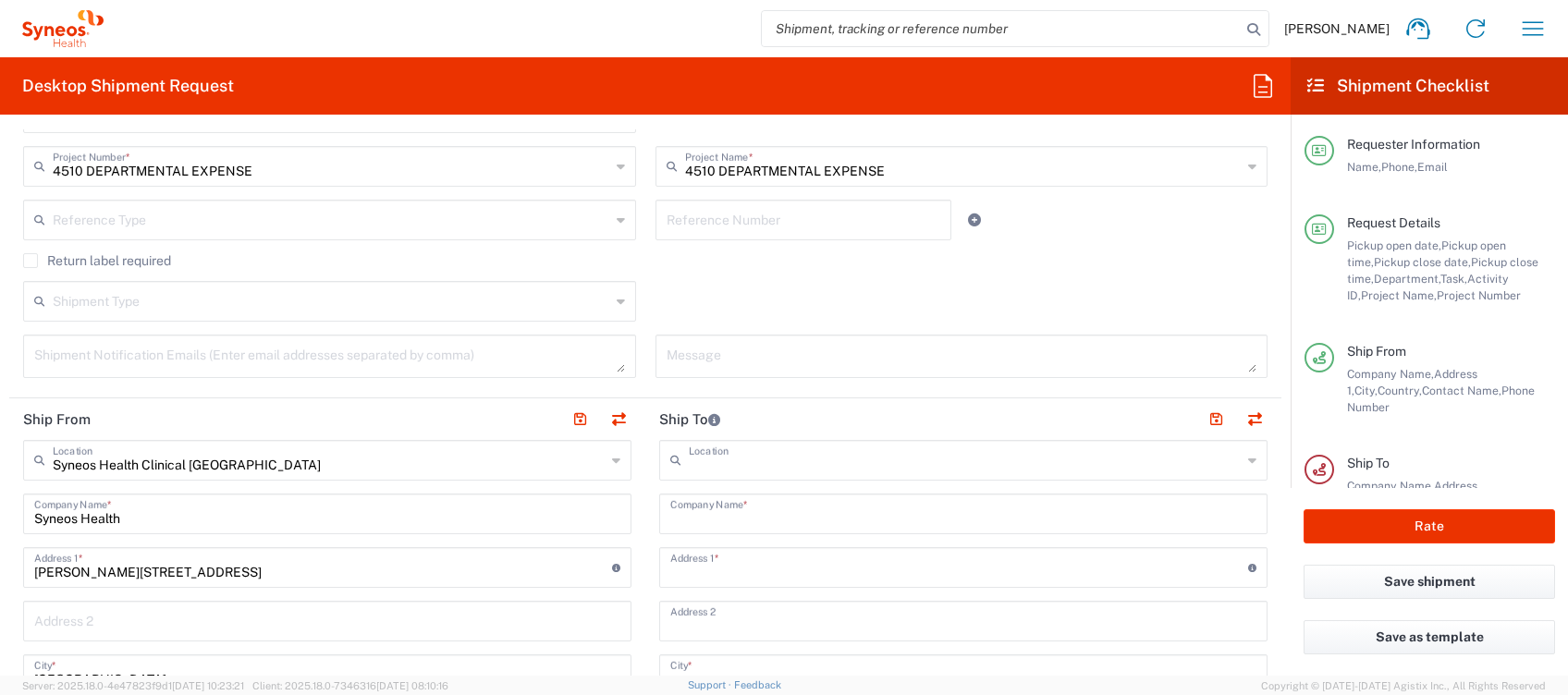
type input "[GEOGRAPHIC_DATA]"
type input "08029"
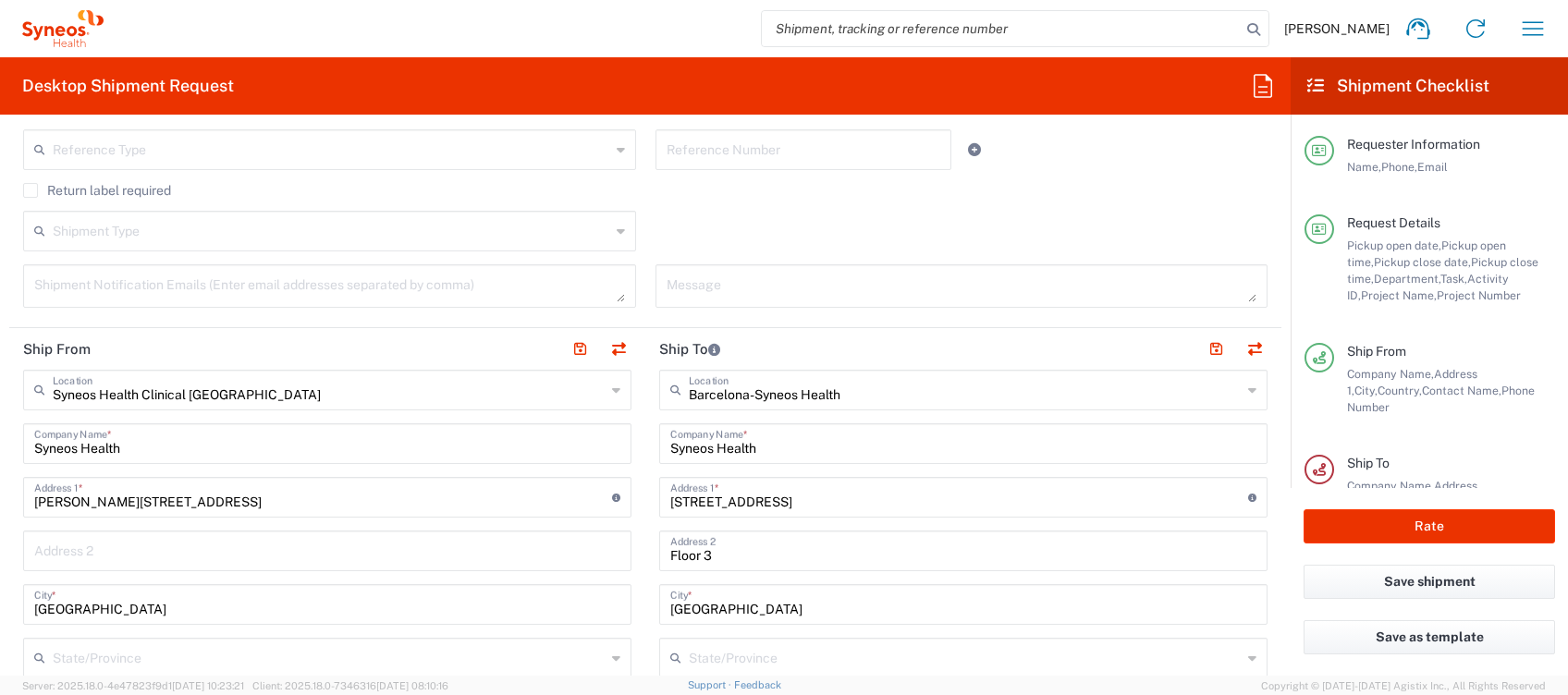
scroll to position [986, 0]
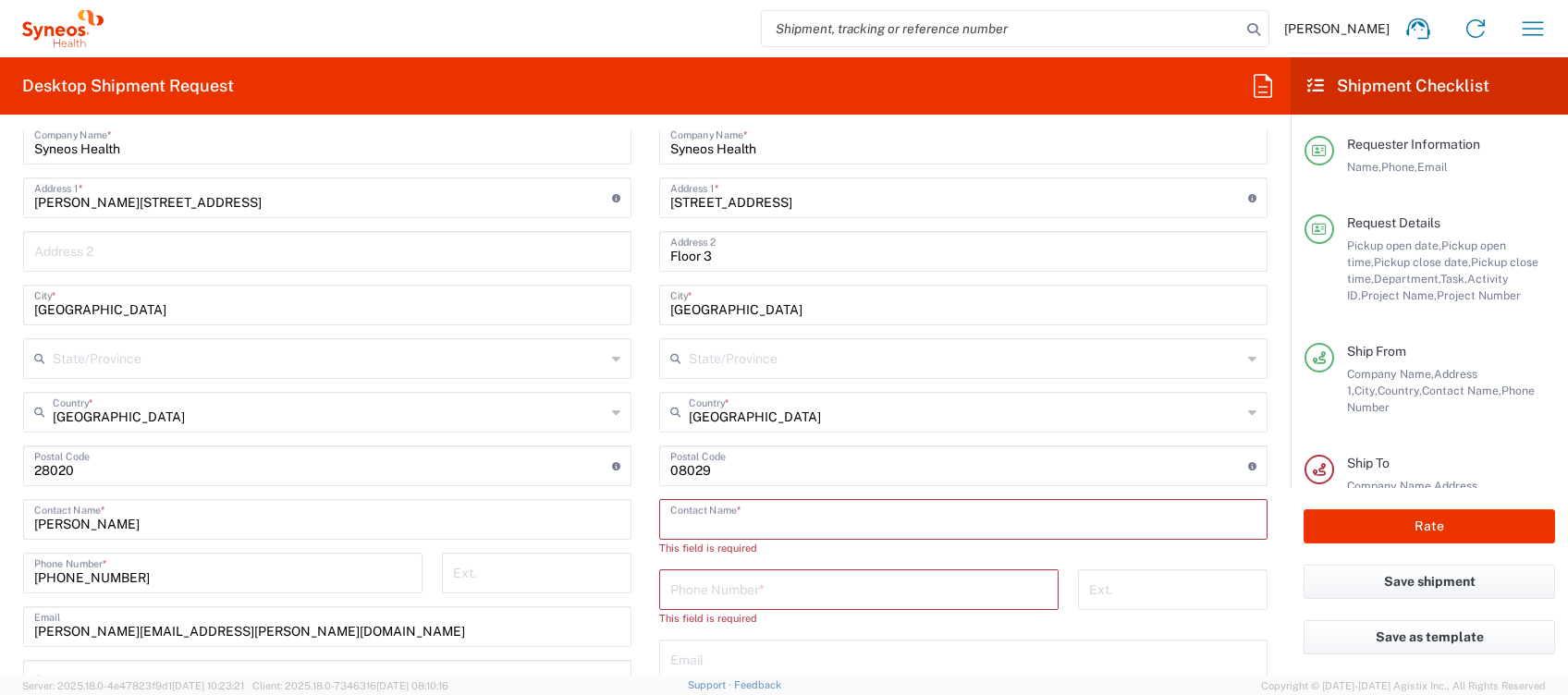
click at [693, 520] on input "text" at bounding box center [962, 517] width 586 height 32
type input "Irene Perez"
click at [747, 578] on input "tel" at bounding box center [858, 572] width 377 height 32
click at [730, 566] on input "tel" at bounding box center [858, 572] width 377 height 32
paste input "[PHONE_NUMBER]"
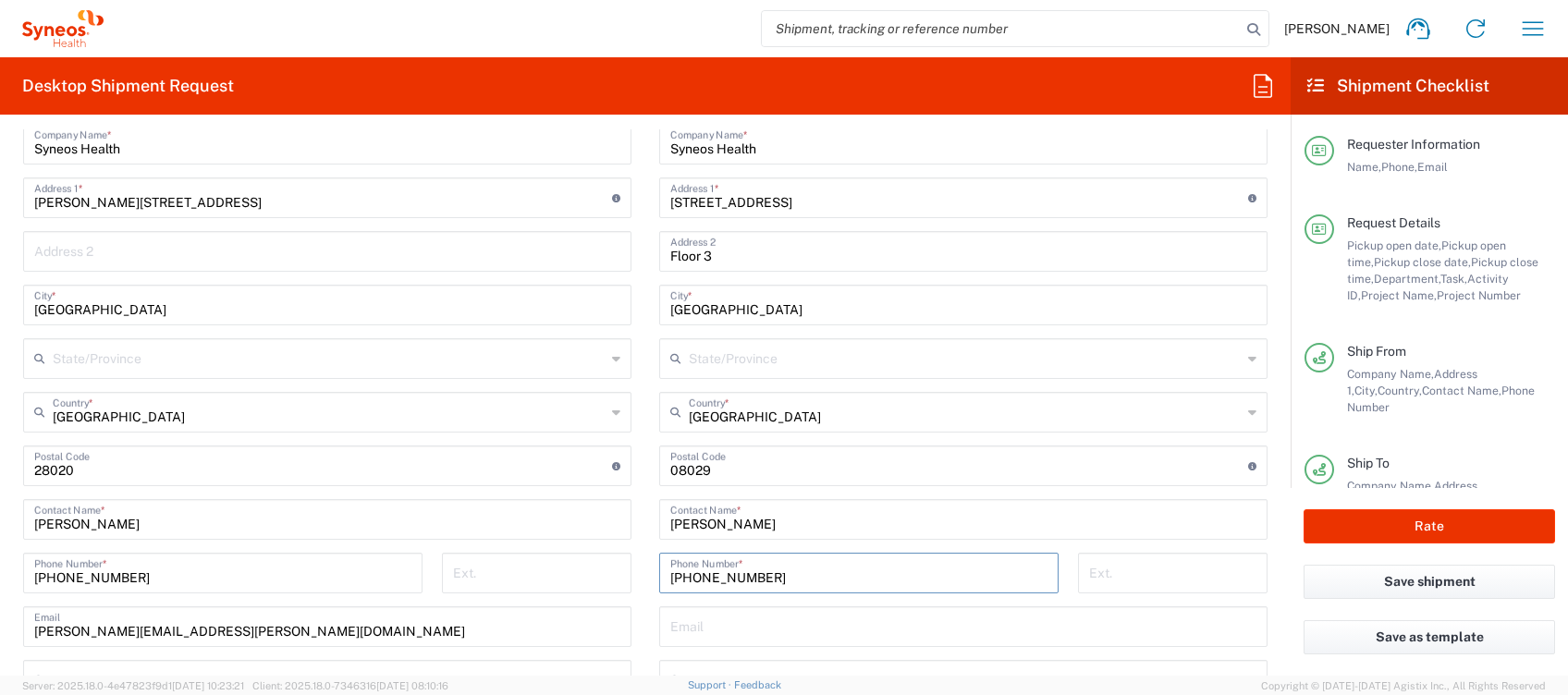
type input "[PHONE_NUMBER]"
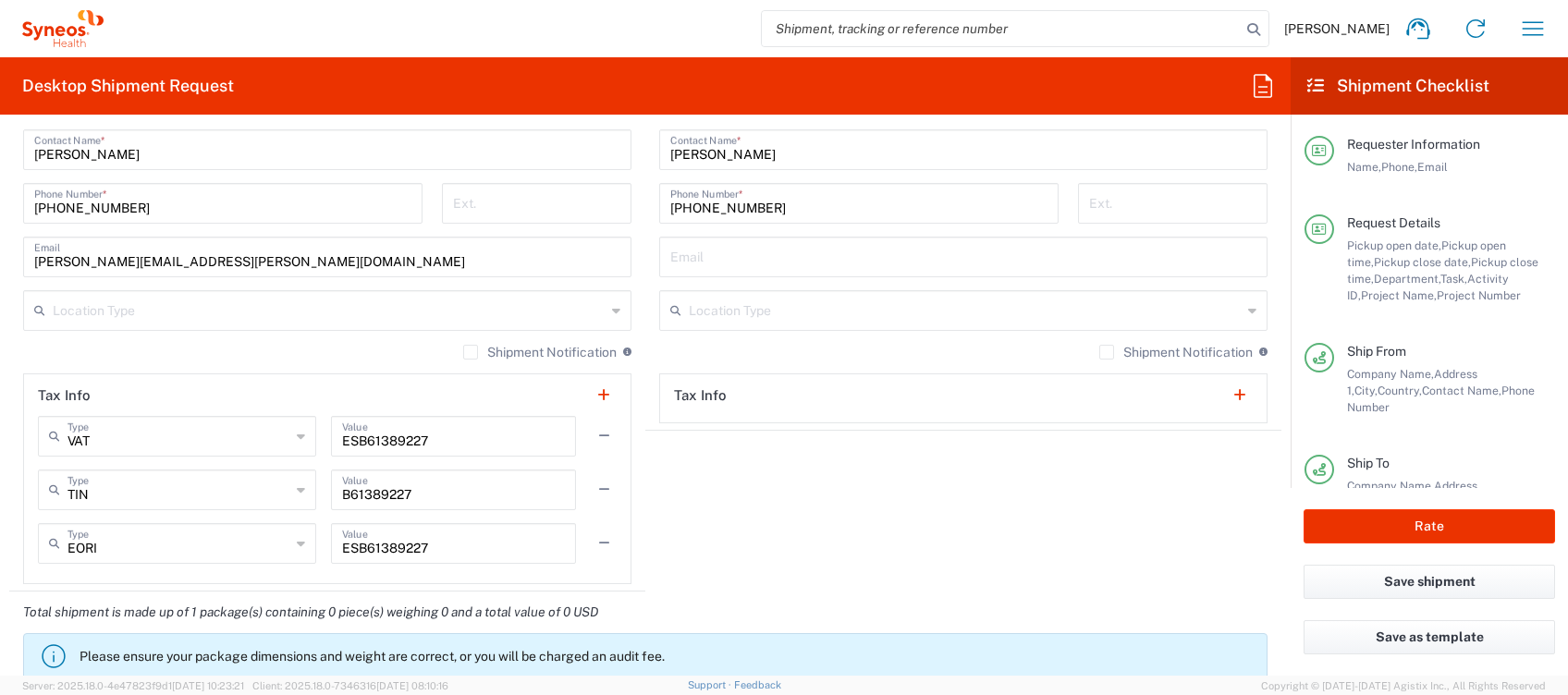
scroll to position [1725, 0]
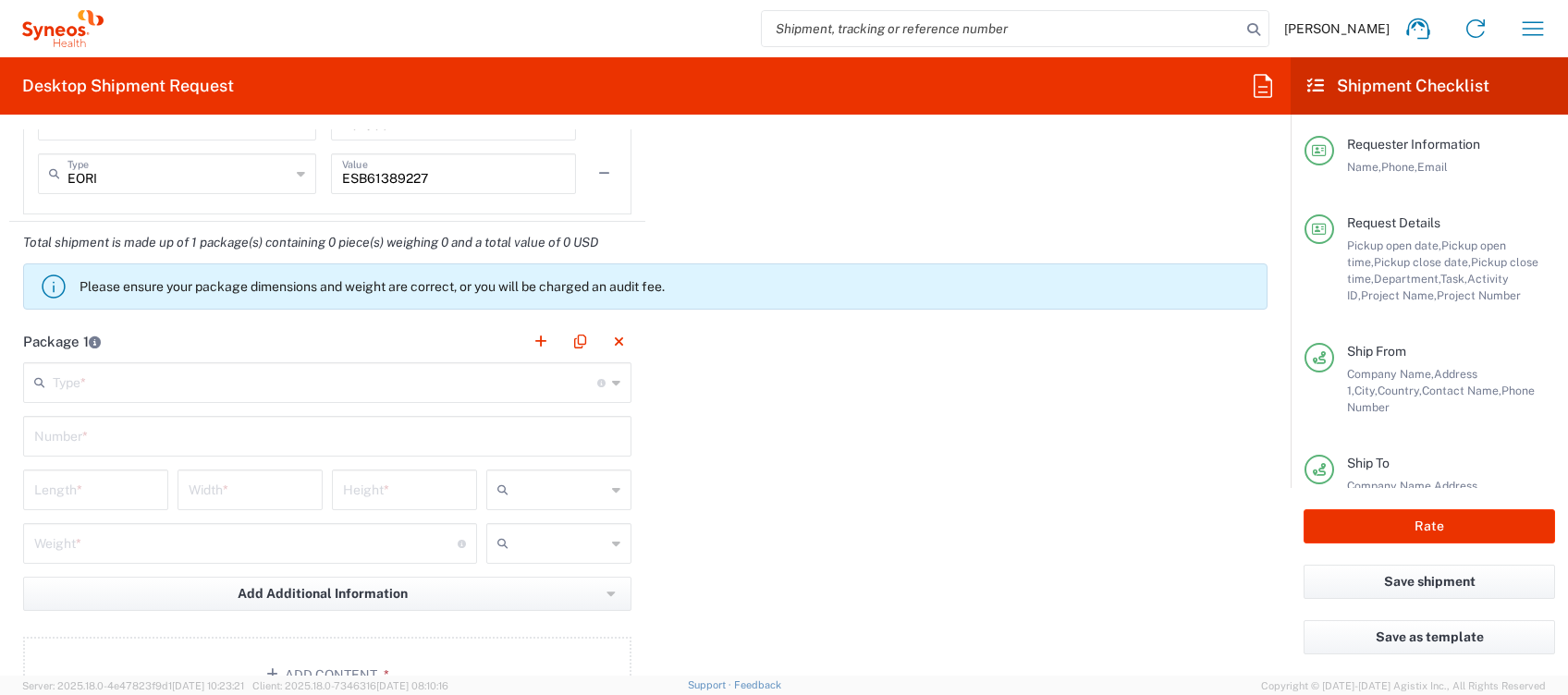
click at [171, 379] on input "text" at bounding box center [325, 381] width 544 height 32
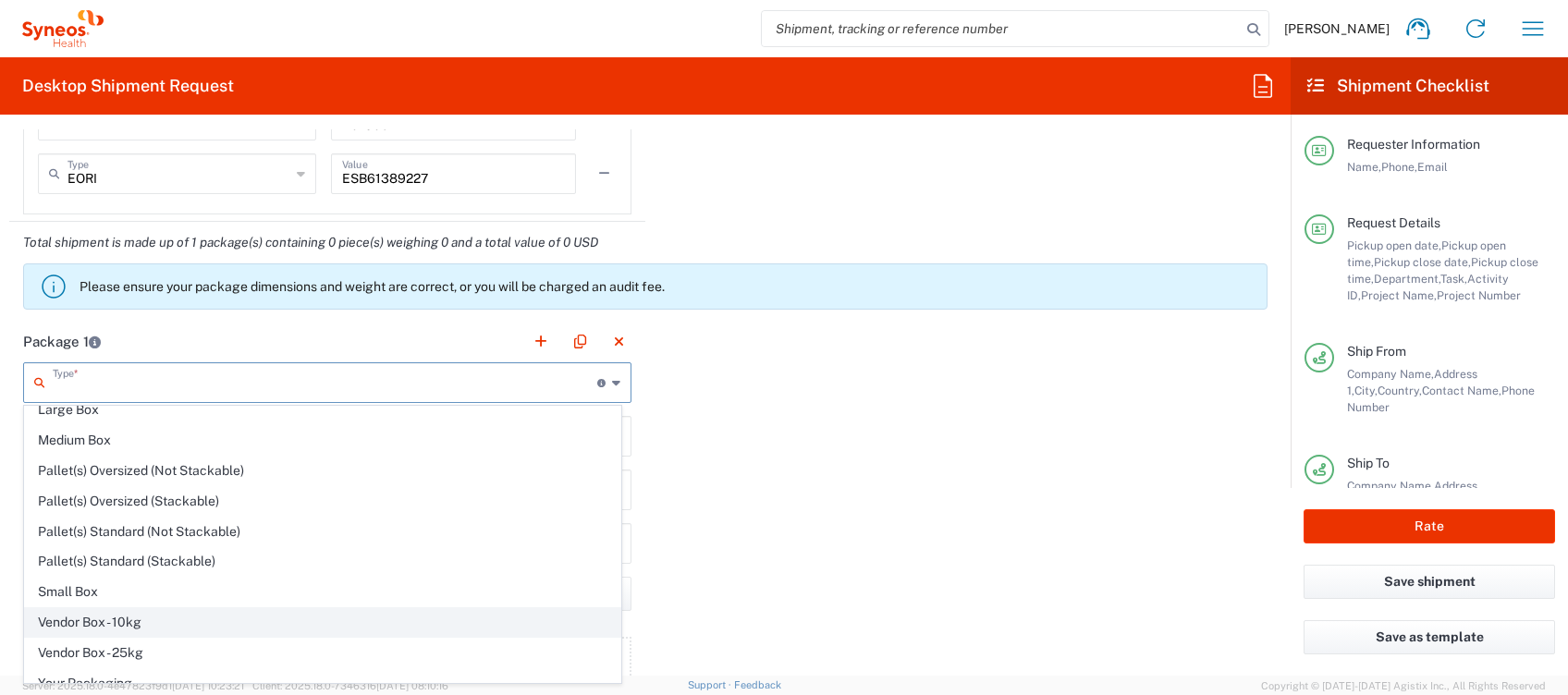
scroll to position [52, 0]
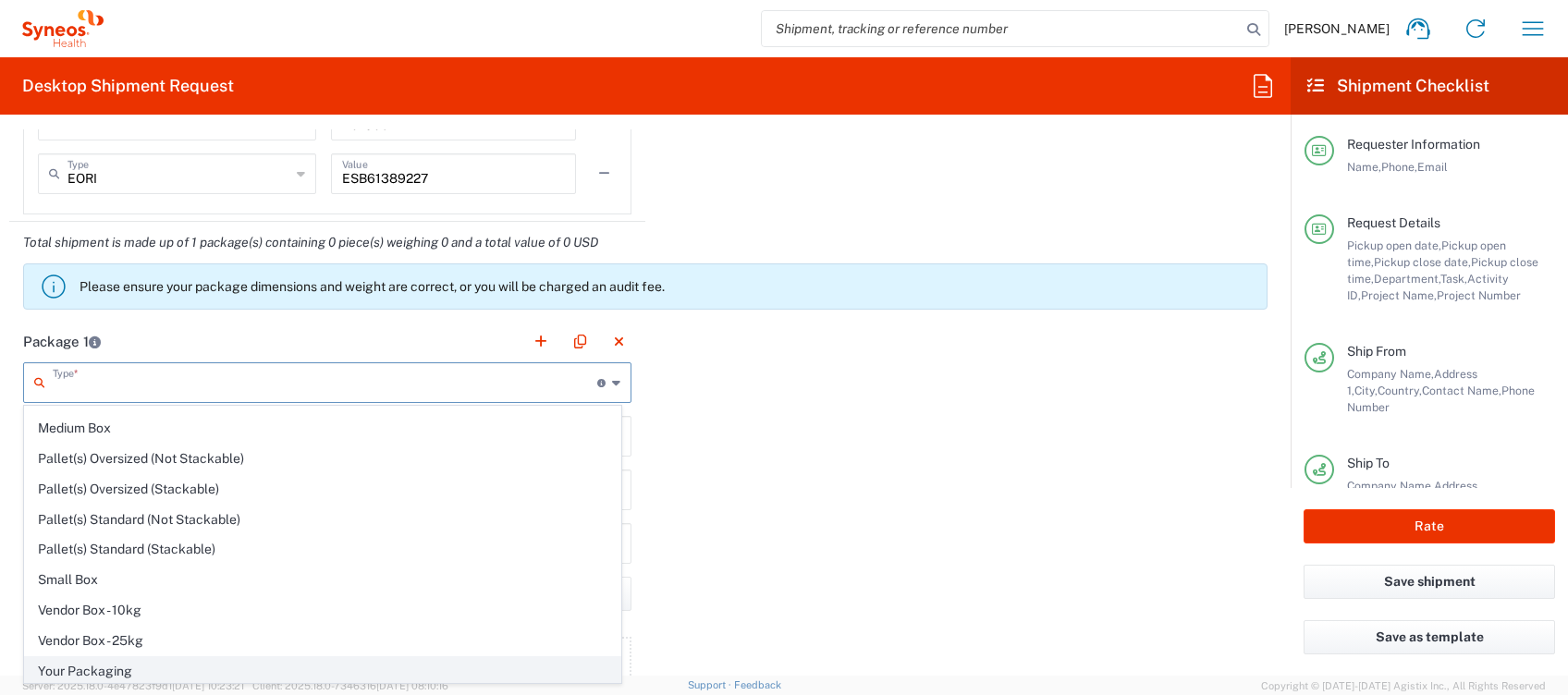
click at [114, 663] on span "Your Packaging" at bounding box center [323, 671] width 595 height 28
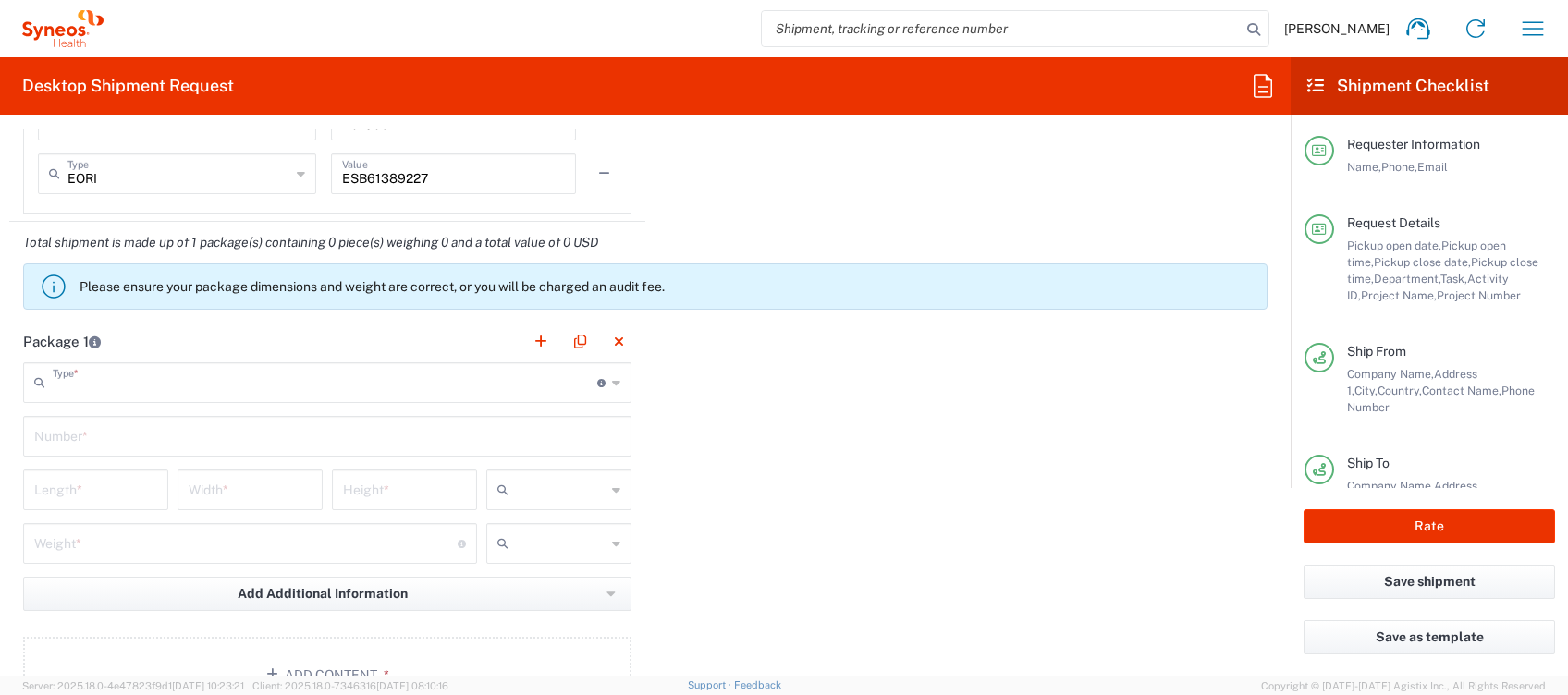
type input "Your Packaging"
click at [96, 431] on input "text" at bounding box center [327, 434] width 586 height 32
type input "1"
click at [82, 486] on input "number" at bounding box center [95, 488] width 122 height 32
type input "40"
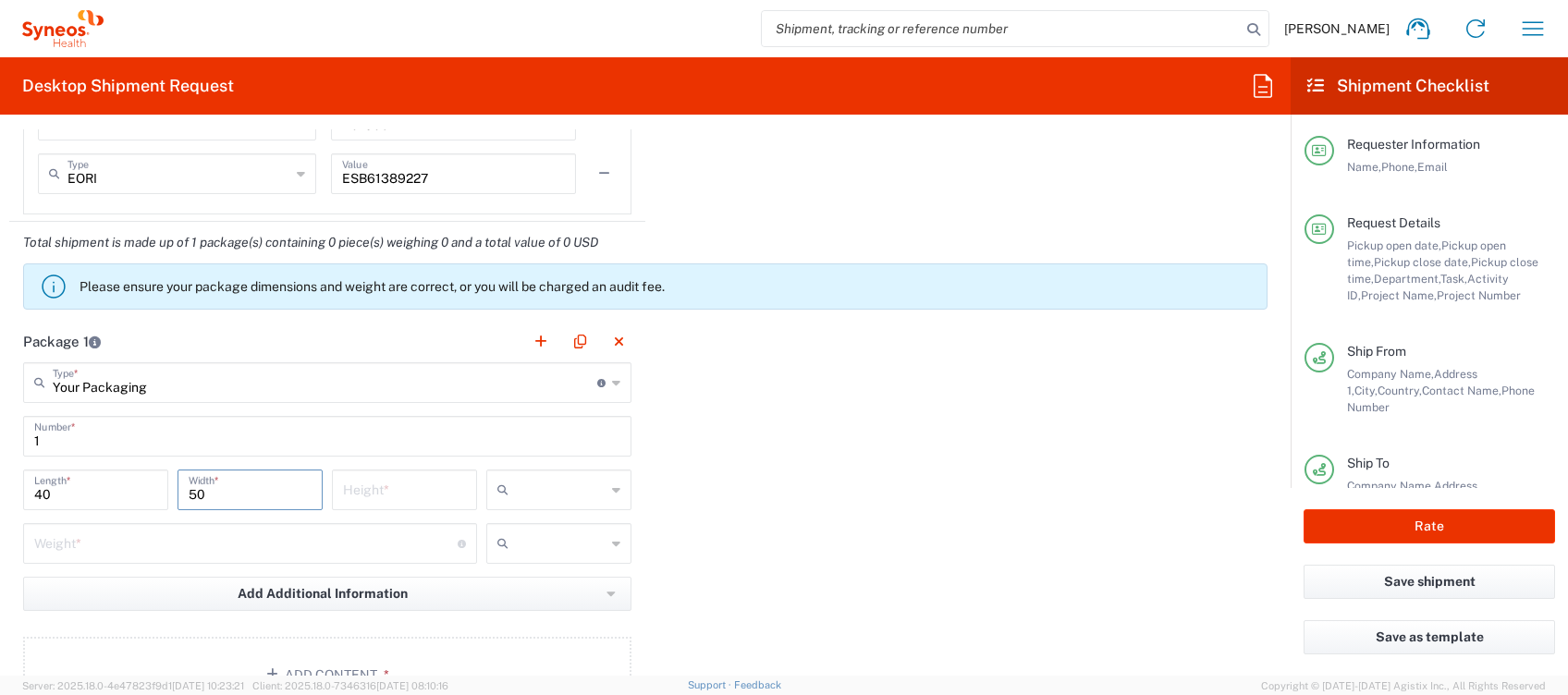
type input "50"
click at [516, 498] on input "text" at bounding box center [561, 490] width 89 height 29
click at [575, 524] on span "cm" at bounding box center [550, 528] width 139 height 28
type input "cm"
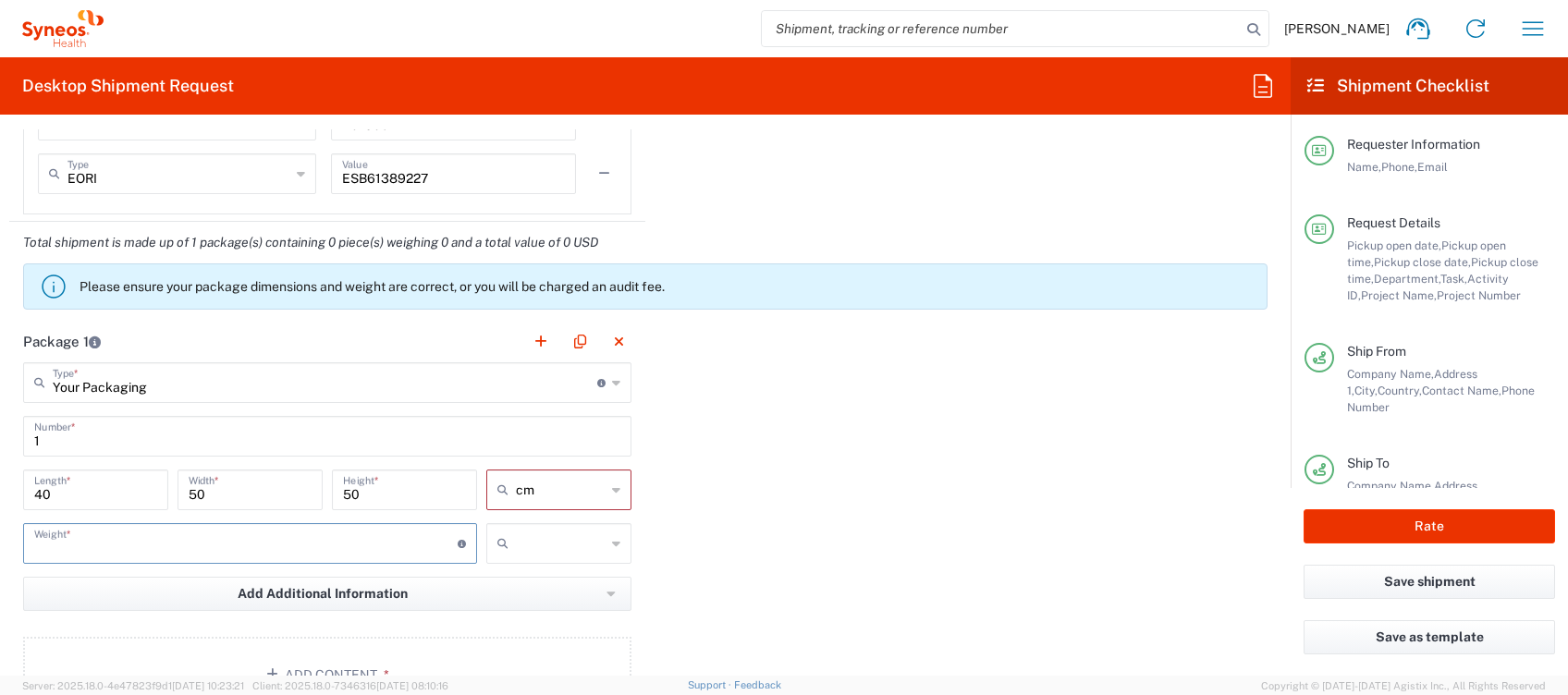
click at [229, 529] on input "number" at bounding box center [246, 541] width 424 height 32
type input "12"
click at [516, 537] on input "text" at bounding box center [561, 543] width 89 height 29
click at [519, 584] on span "kgs" at bounding box center [550, 581] width 139 height 28
type input "kgs"
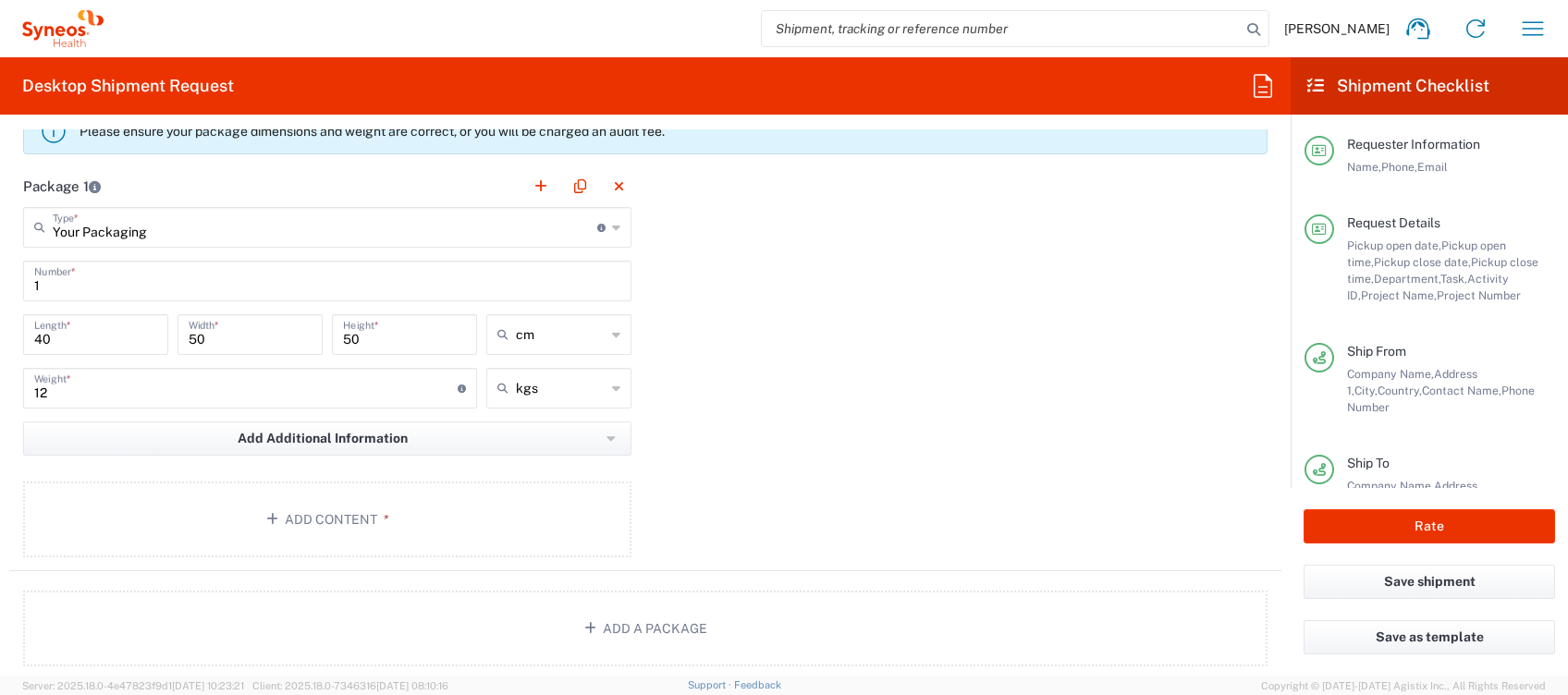
scroll to position [2095, 0]
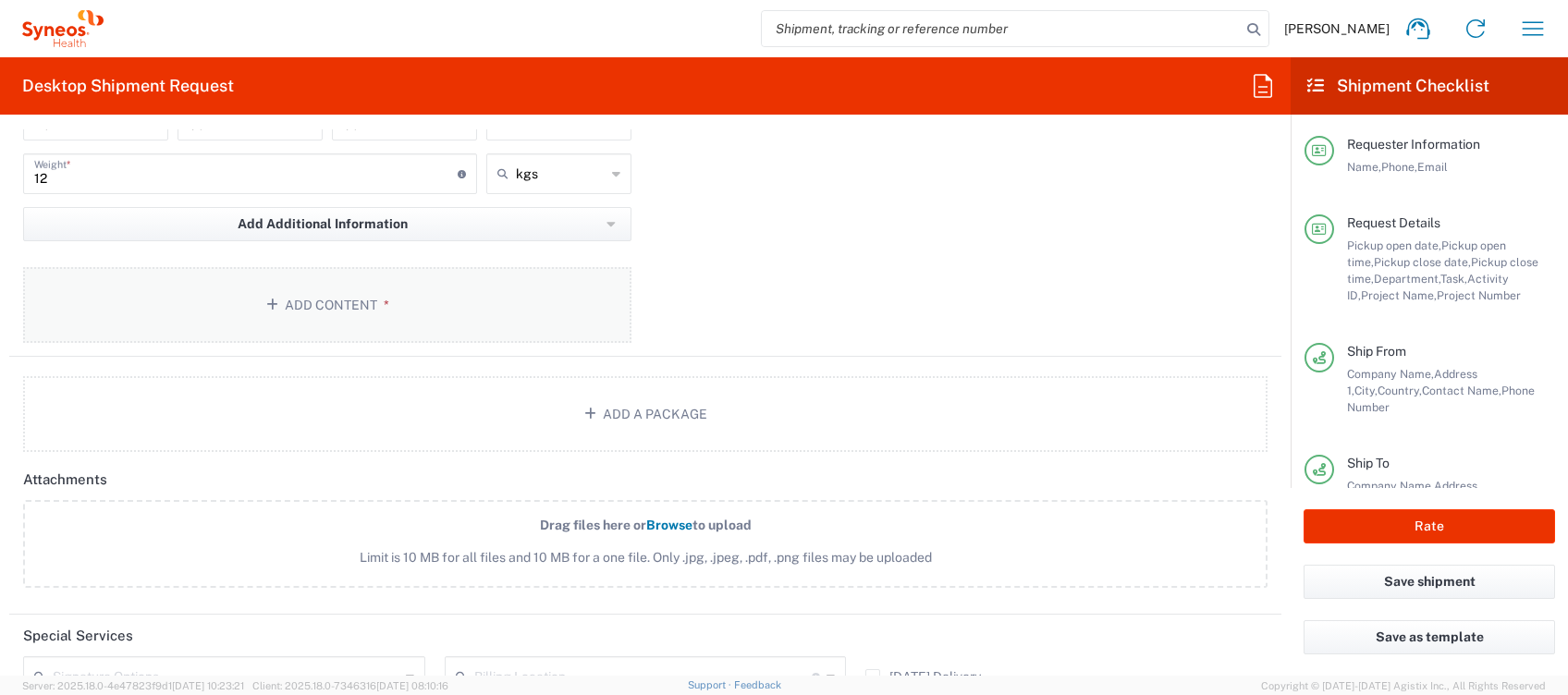
click at [351, 300] on button "Add Content *" at bounding box center [328, 305] width 609 height 76
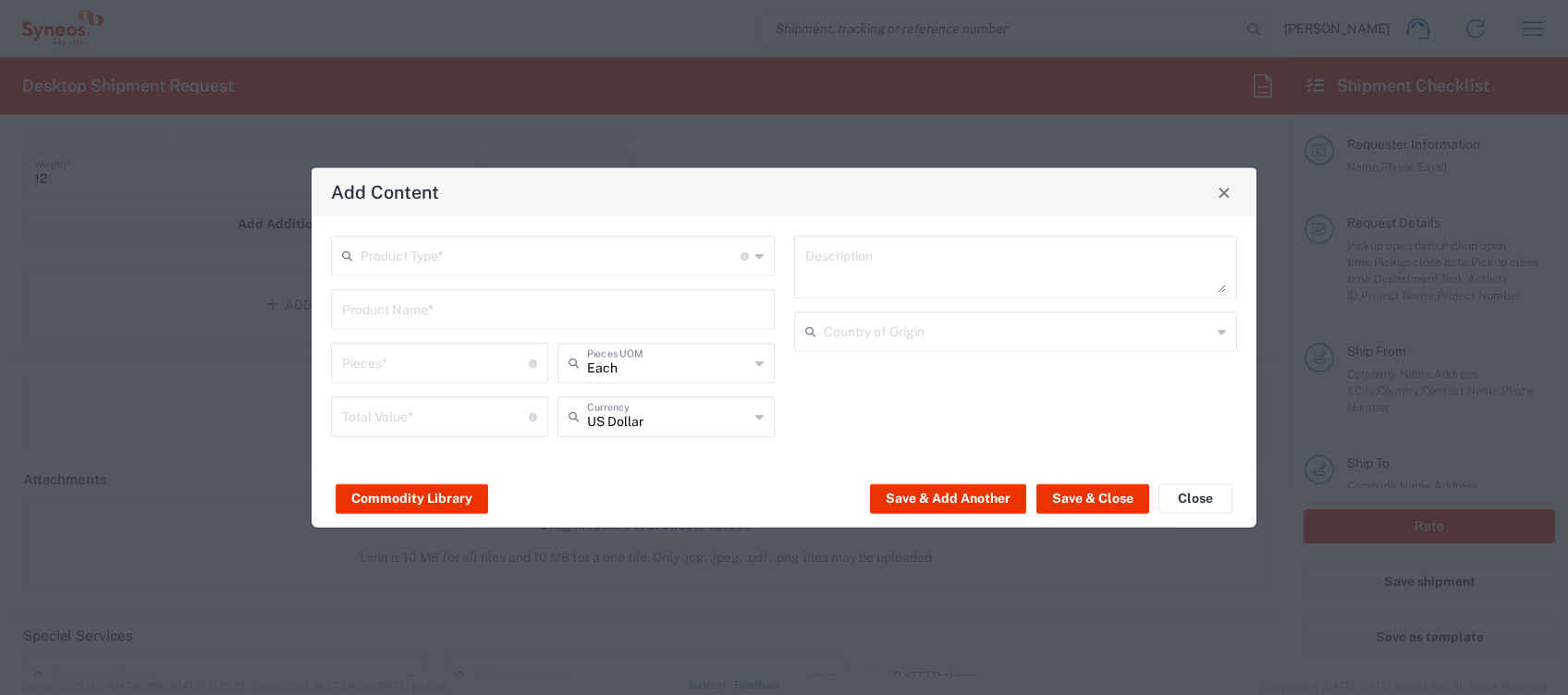
click at [375, 258] on input "text" at bounding box center [550, 254] width 380 height 32
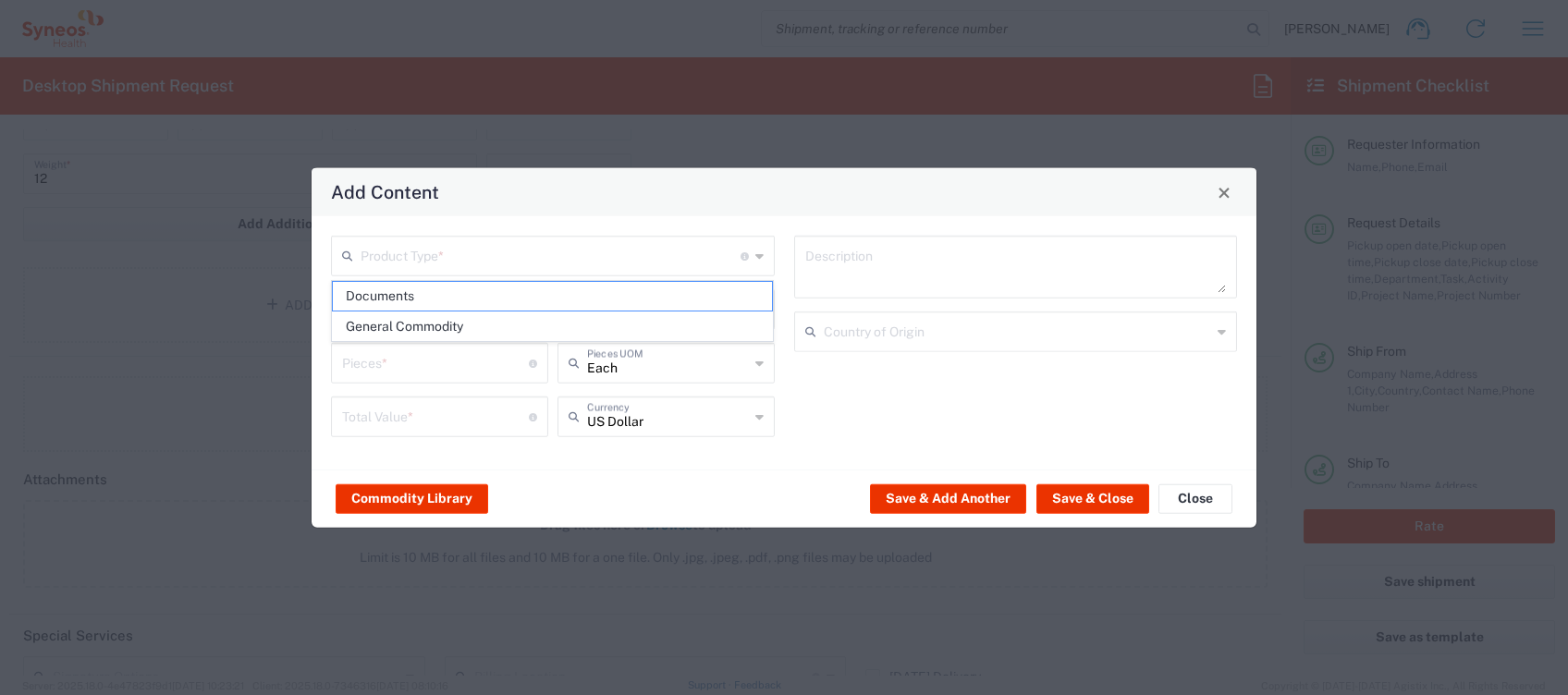
drag, startPoint x: 400, startPoint y: 326, endPoint x: 396, endPoint y: 314, distance: 12.6
click at [401, 326] on span "General Commodity" at bounding box center [552, 326] width 440 height 28
type input "General Commodity"
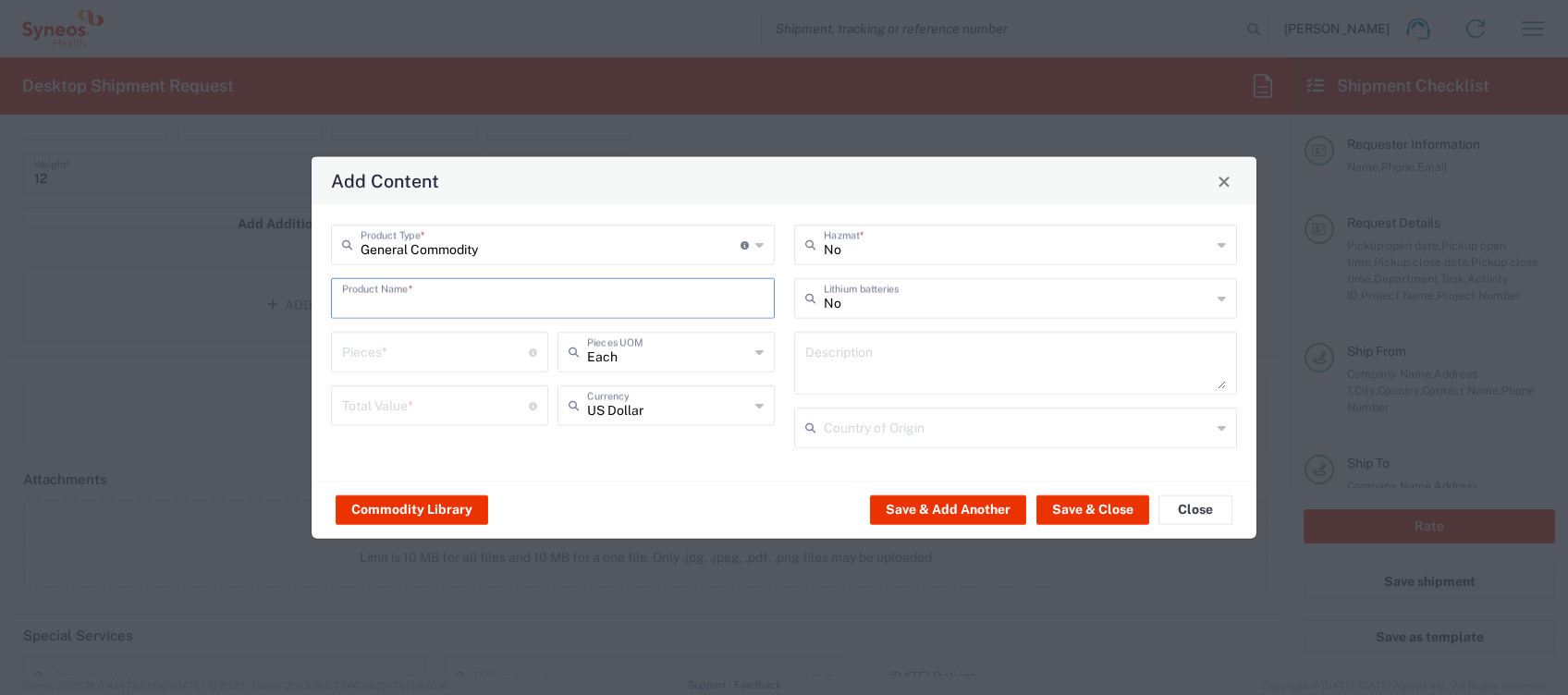
click at [392, 304] on input "text" at bounding box center [553, 296] width 422 height 32
type input "printer"
drag, startPoint x: 424, startPoint y: 364, endPoint x: 420, endPoint y: 405, distance: 41.2
click at [426, 364] on input "number" at bounding box center [436, 350] width 187 height 32
type input "1"
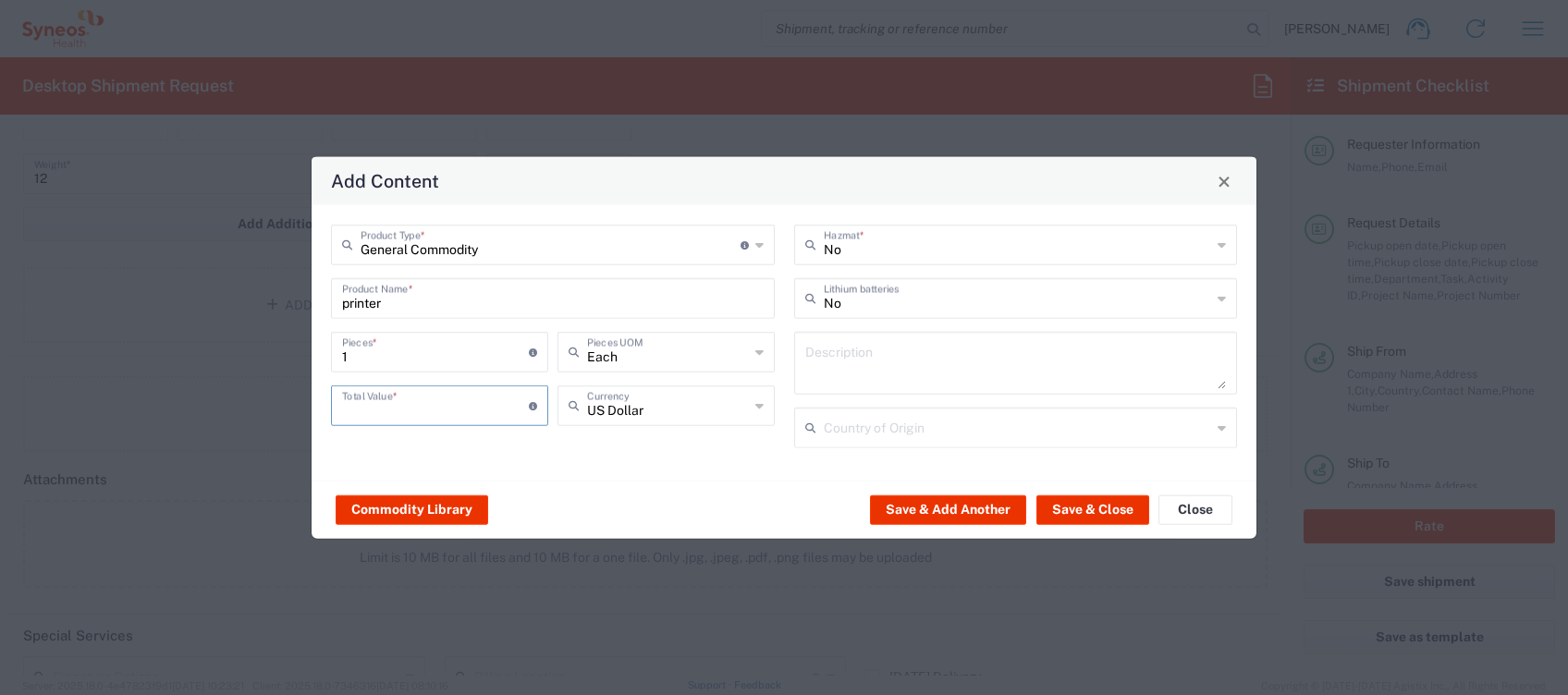
click at [416, 406] on input "number" at bounding box center [436, 403] width 187 height 32
type input "200"
click at [758, 407] on icon at bounding box center [759, 405] width 9 height 29
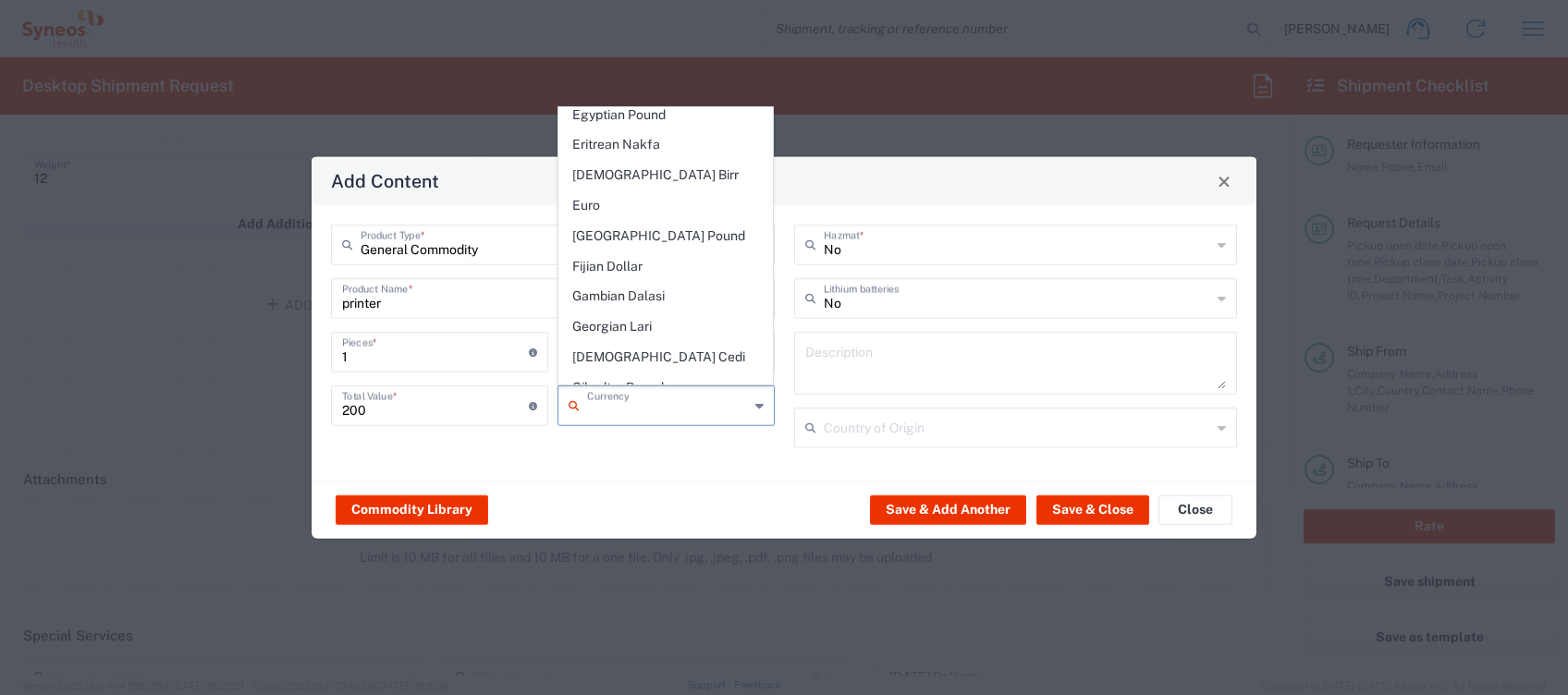
scroll to position [1590, 0]
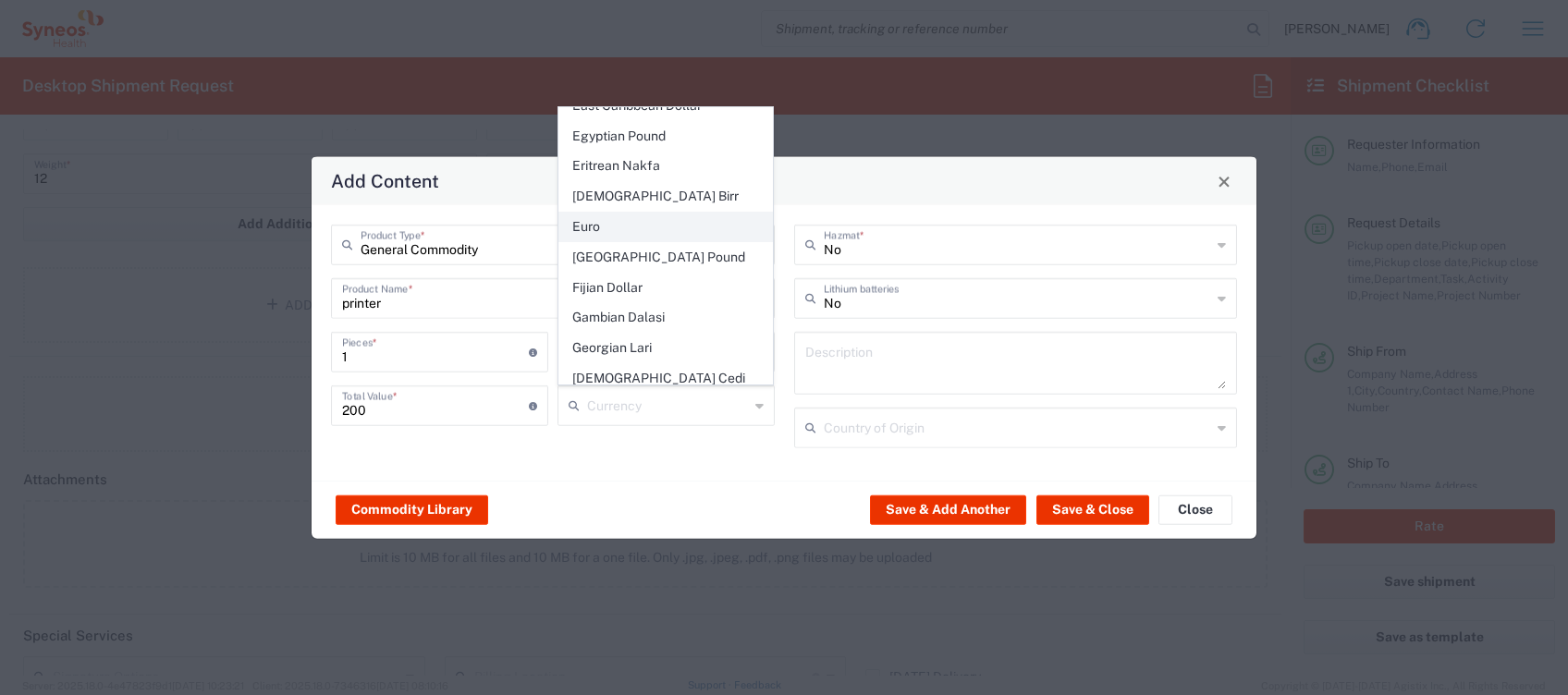
click at [683, 213] on span "Euro" at bounding box center [666, 226] width 214 height 28
type input "Euro"
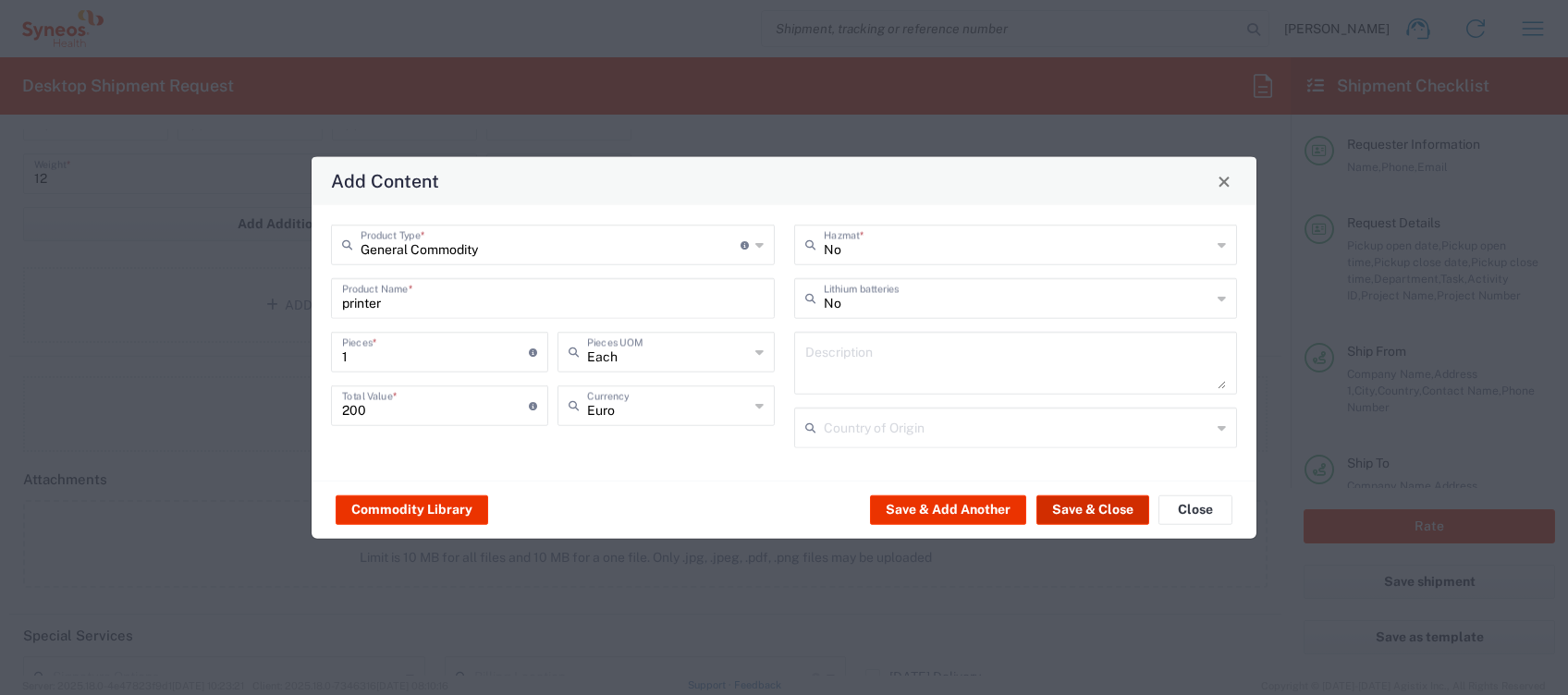
click at [1086, 505] on button "Save & Close" at bounding box center [1093, 509] width 113 height 29
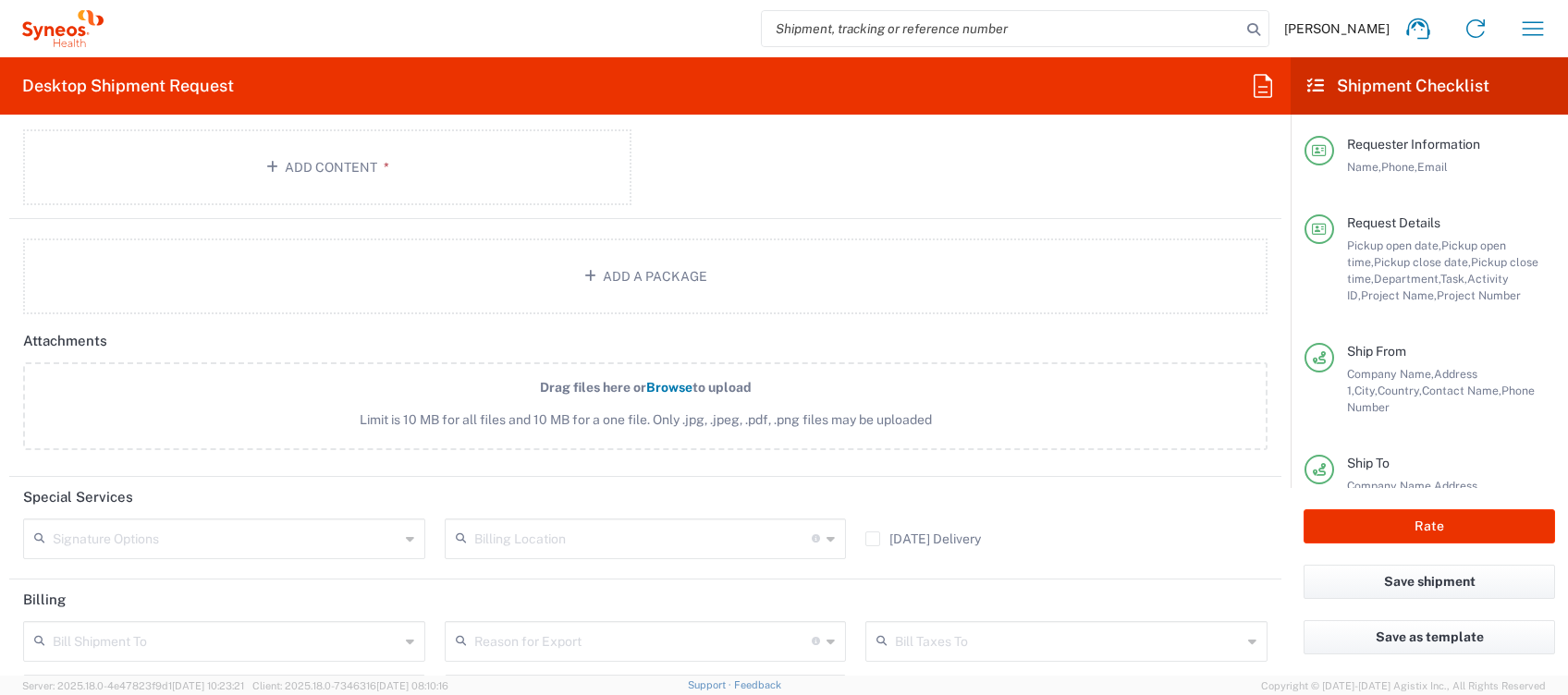
scroll to position [1725, 0]
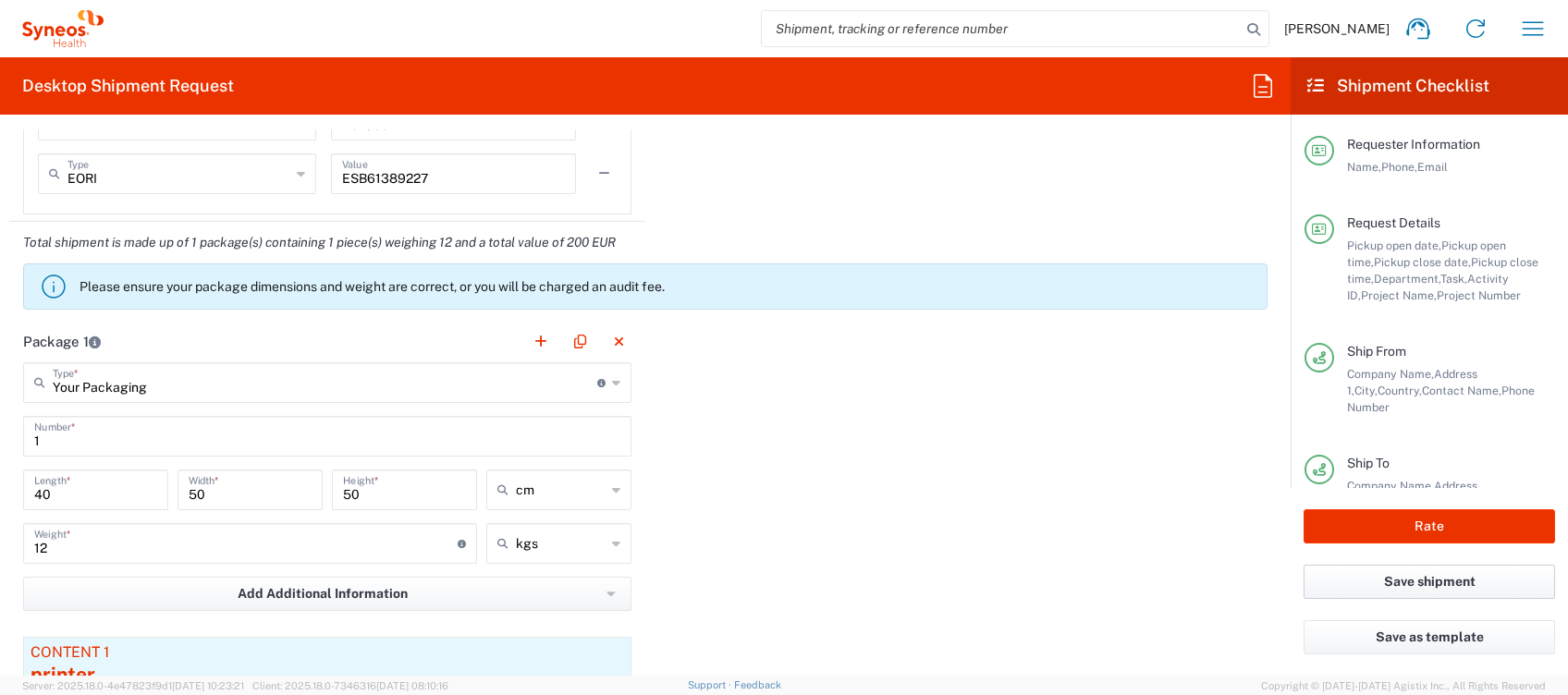
drag, startPoint x: 1427, startPoint y: 580, endPoint x: 1346, endPoint y: 688, distance: 135.0
click at [1427, 581] on button "Save shipment" at bounding box center [1429, 581] width 252 height 34
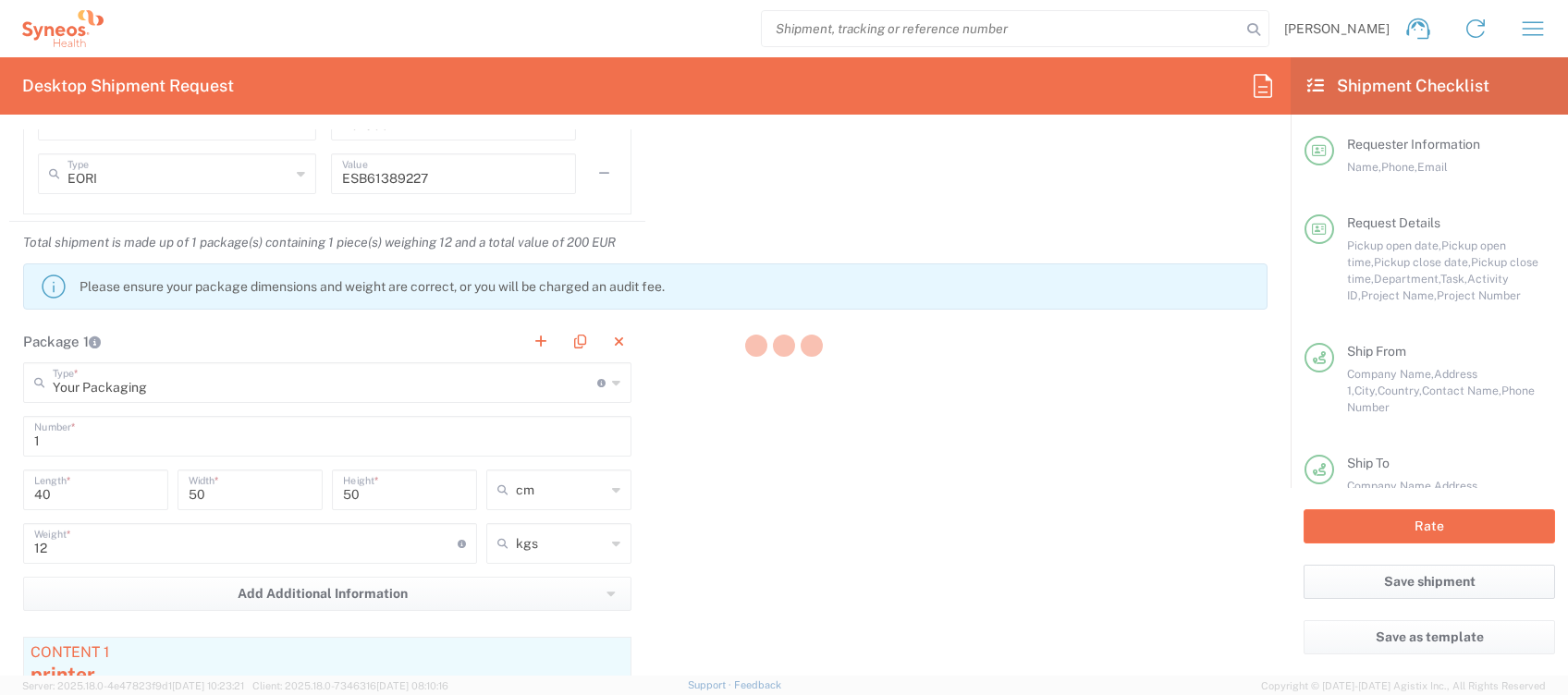
type input "4510 DEPARTMENTAL EXPENSE"
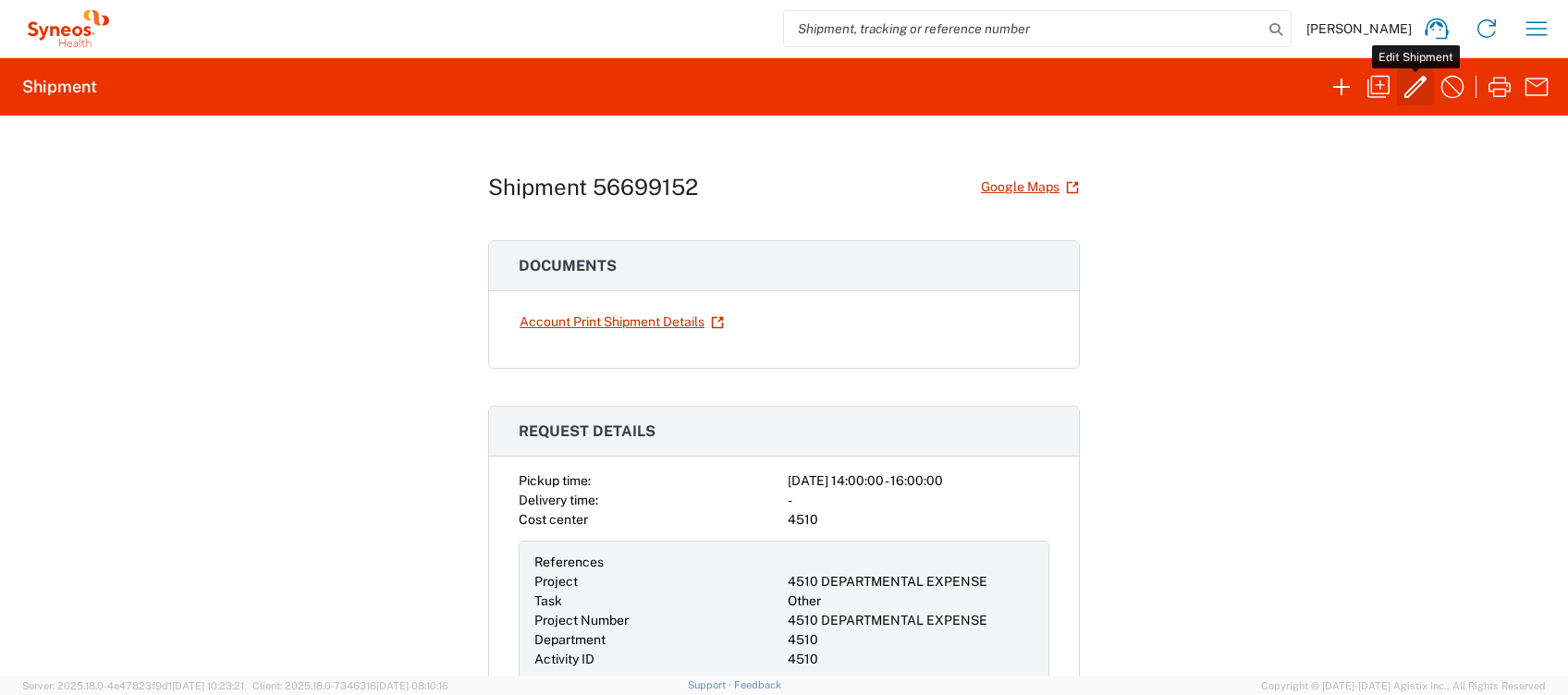
click at [1412, 87] on icon "button" at bounding box center [1415, 87] width 22 height 22
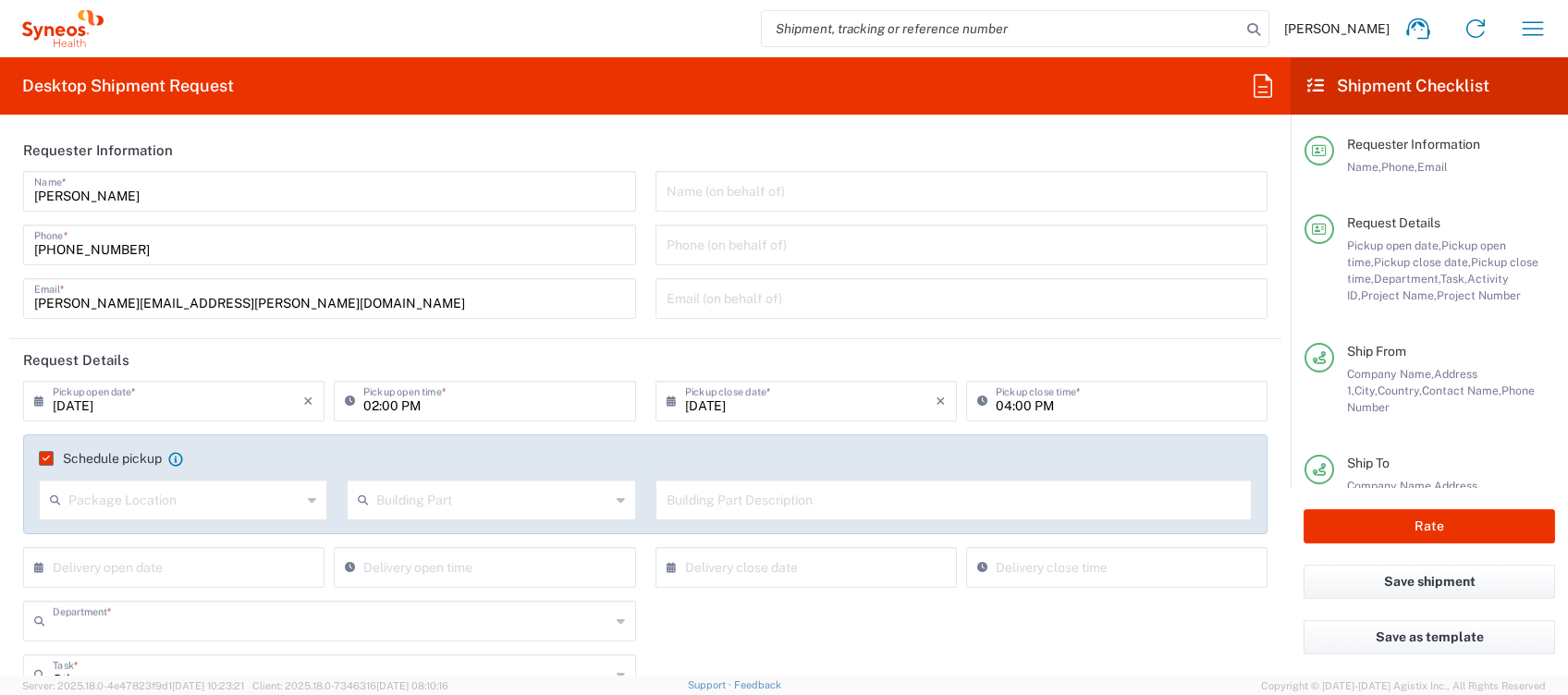
type input "4510"
type input "4510 DEPARTMENTAL EXPENSE"
type input "Your Packaging"
click at [1405, 518] on button "Rate" at bounding box center [1429, 526] width 252 height 34
type input "4510 DEPARTMENTAL EXPENSE"
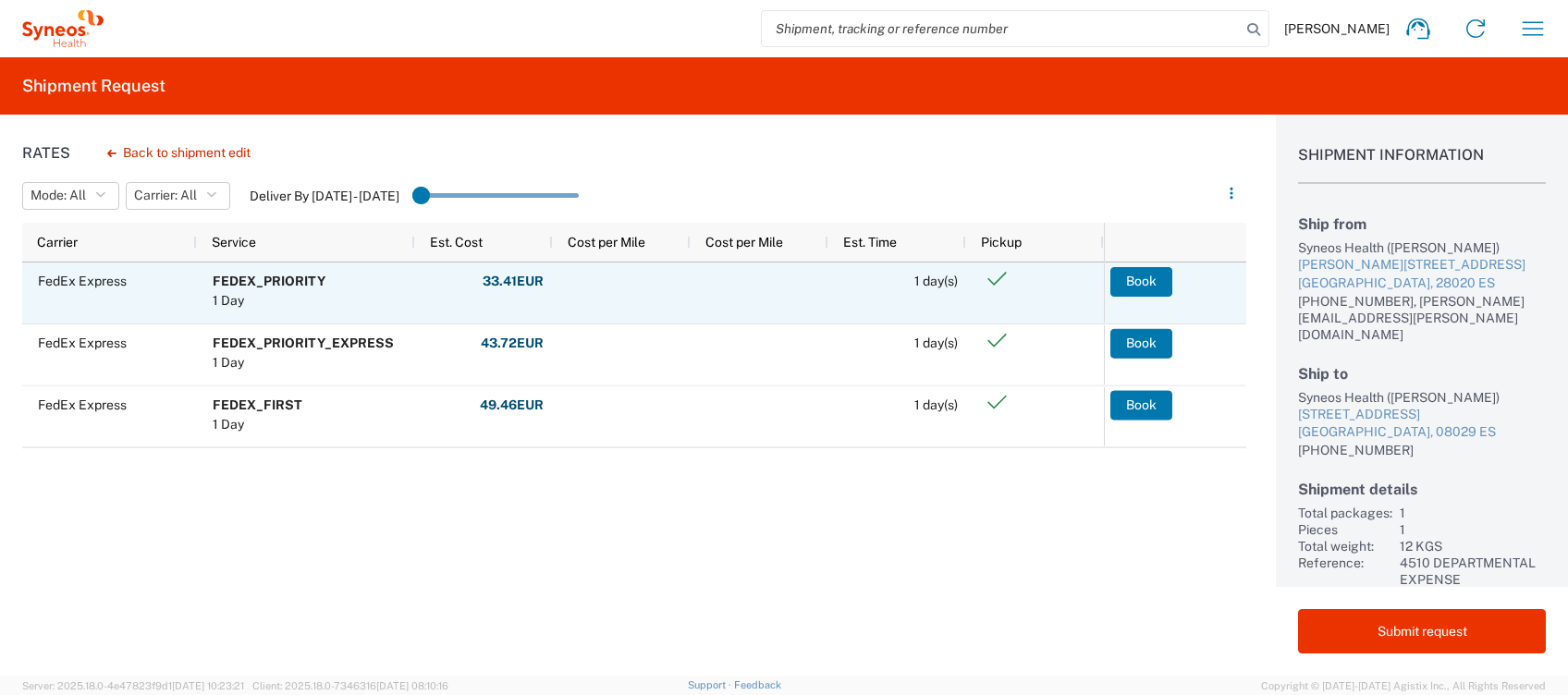
click at [1134, 281] on button "Book" at bounding box center [1141, 282] width 62 height 29
